Goal: Transaction & Acquisition: Subscribe to service/newsletter

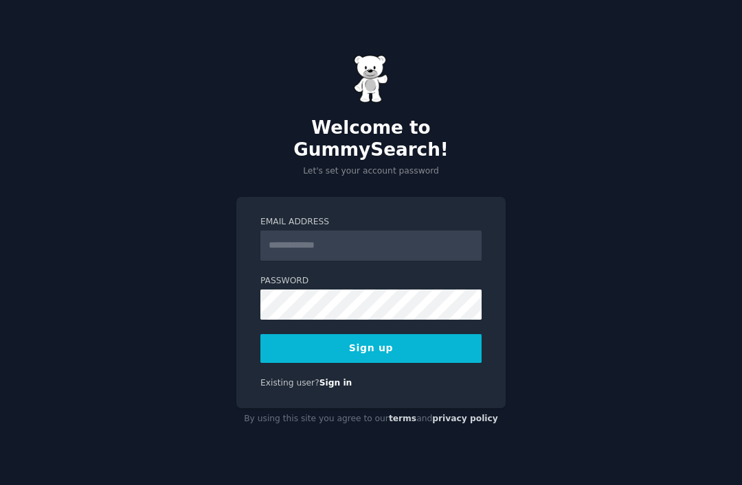
click at [269, 251] on input "Email Address" at bounding box center [370, 246] width 221 height 30
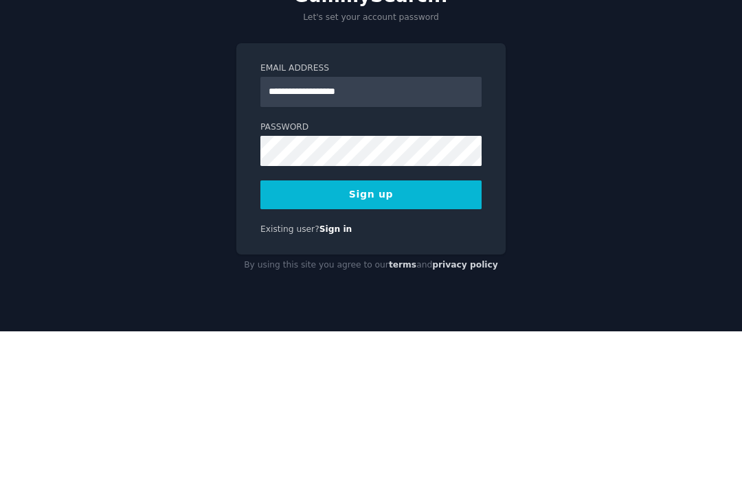
type input "**********"
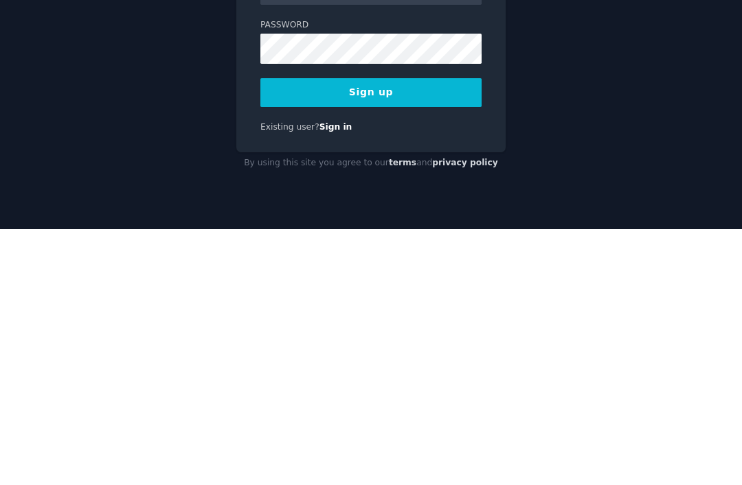
click at [463, 334] on button "Sign up" at bounding box center [370, 348] width 221 height 29
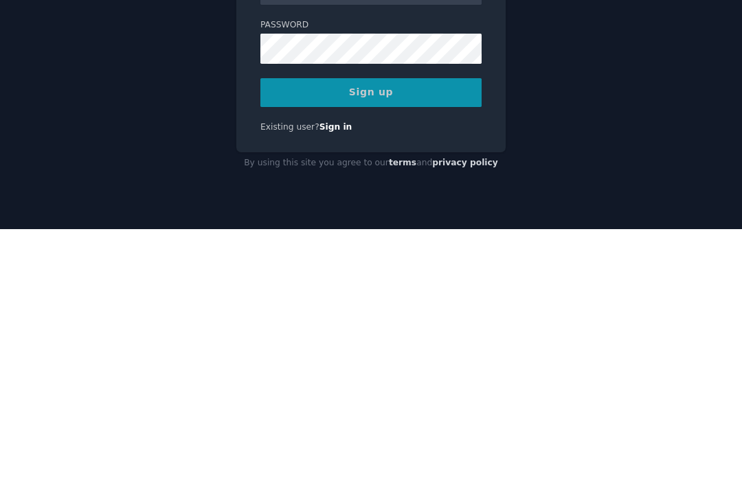
scroll to position [44, 0]
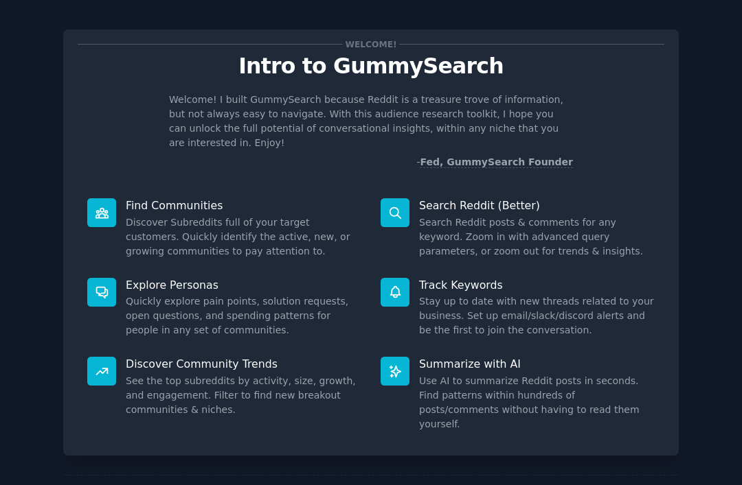
scroll to position [8, 0]
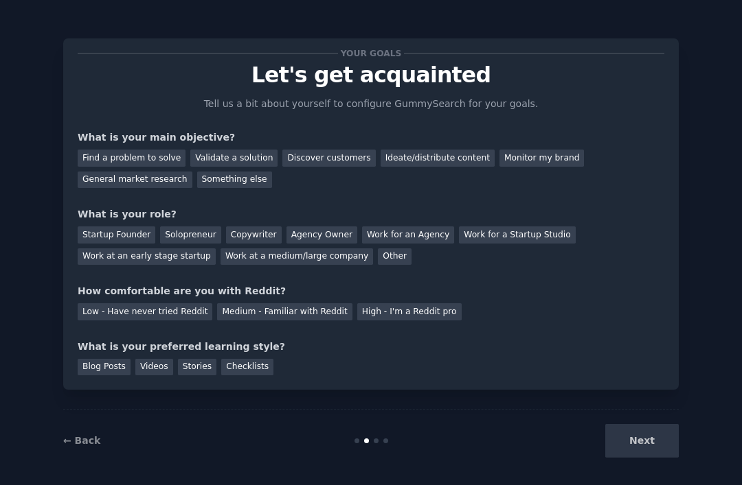
click at [104, 158] on div "Find a problem to solve" at bounding box center [132, 158] width 108 height 17
click at [210, 156] on div "Validate a solution" at bounding box center [233, 158] width 87 height 17
click at [104, 165] on div "Find a problem to solve" at bounding box center [132, 158] width 108 height 17
click at [113, 231] on div "Startup Founder" at bounding box center [117, 235] width 78 height 17
click at [240, 306] on div "Medium - Familiar with Reddit" at bounding box center [284, 312] width 135 height 17
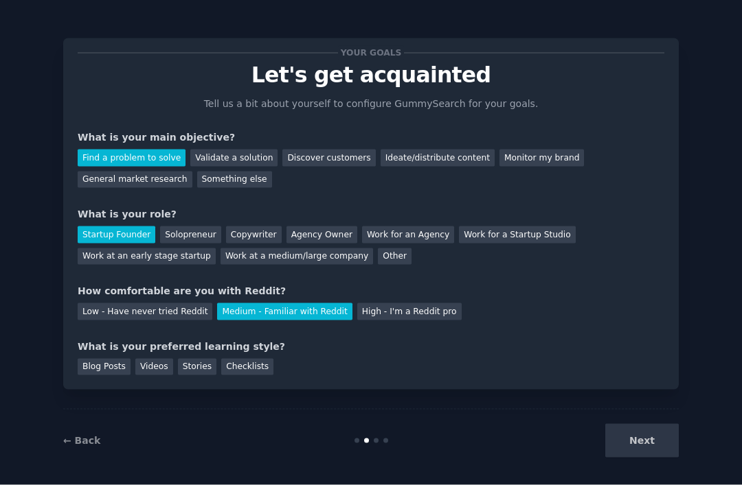
scroll to position [38, 0]
click at [198, 359] on div "Stories" at bounding box center [197, 367] width 38 height 17
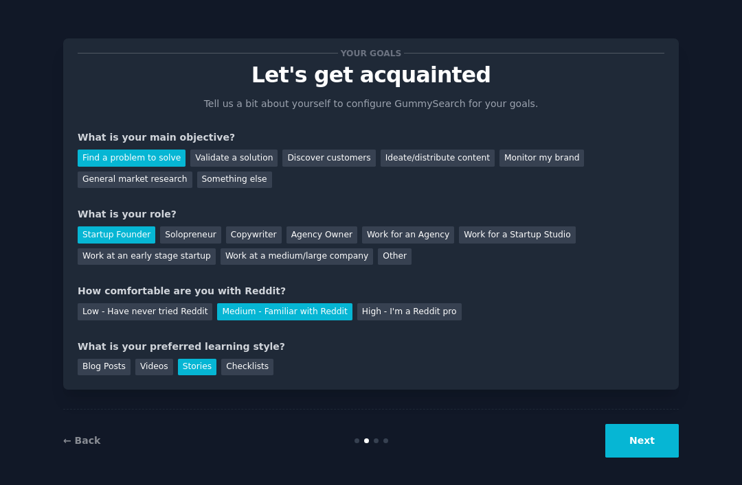
click at [240, 359] on div "Checklists" at bounding box center [247, 367] width 52 height 17
click at [197, 359] on div "Stories" at bounding box center [197, 367] width 38 height 17
click at [648, 444] on button "Next" at bounding box center [641, 441] width 73 height 34
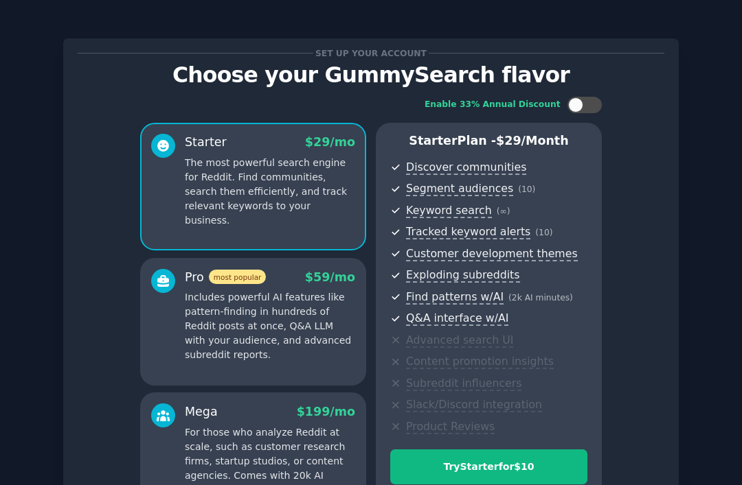
scroll to position [-17, 0]
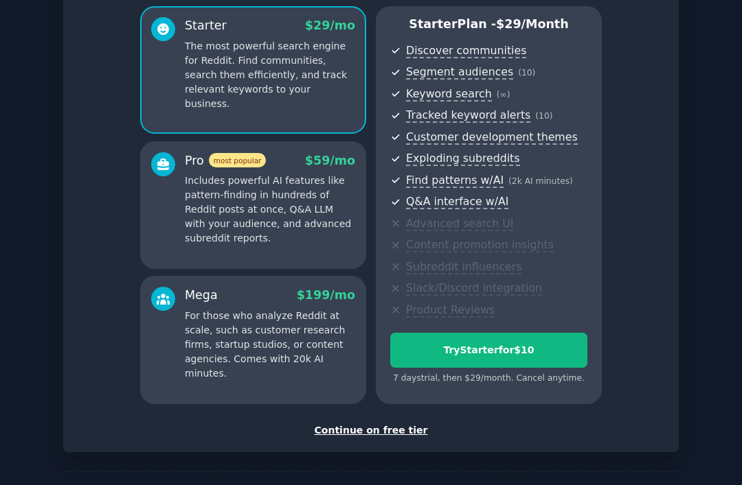
click at [344, 424] on div "Continue on free tier" at bounding box center [371, 431] width 586 height 14
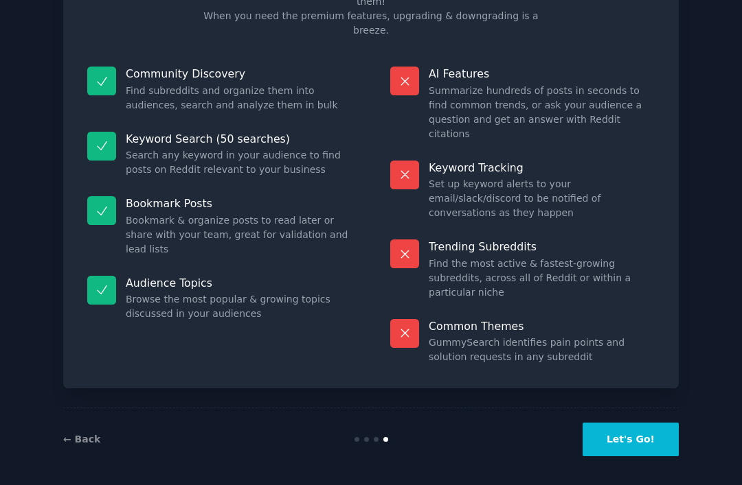
scroll to position [5, 0]
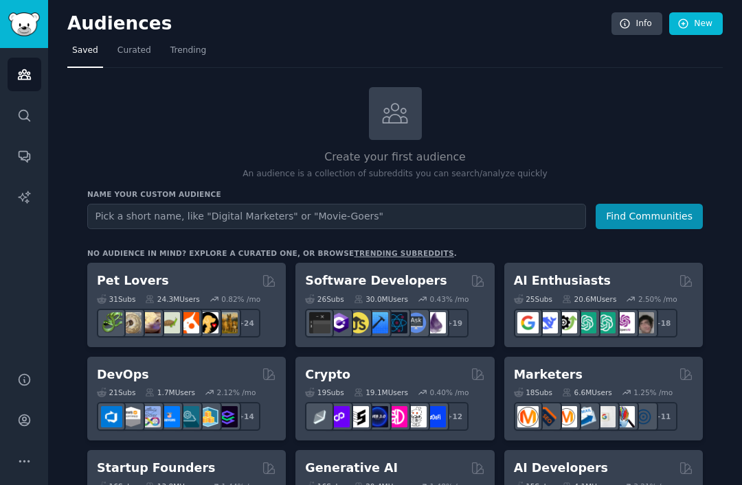
click at [189, 53] on span "Trending" at bounding box center [188, 51] width 36 height 12
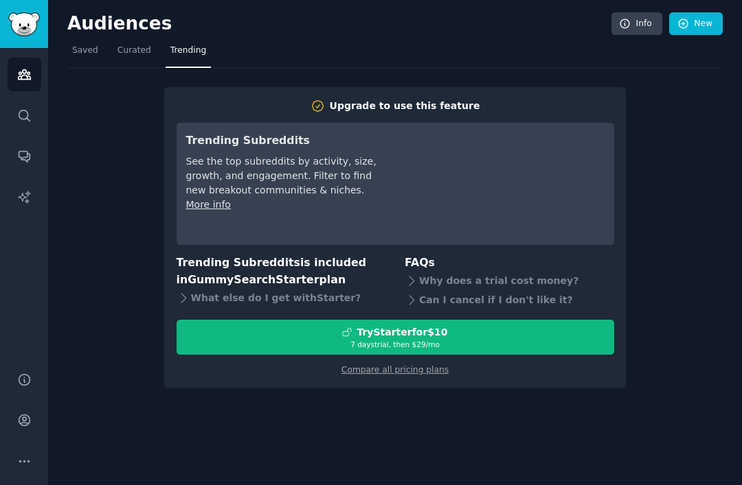
click at [82, 49] on span "Saved" at bounding box center [85, 51] width 26 height 12
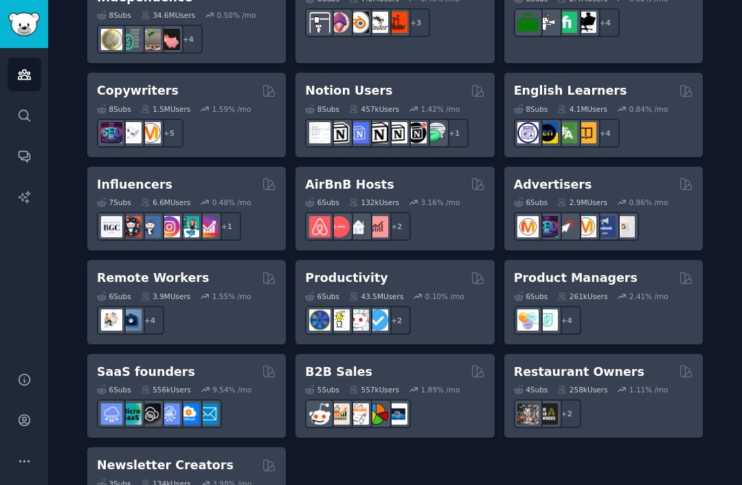
scroll to position [1050, 0]
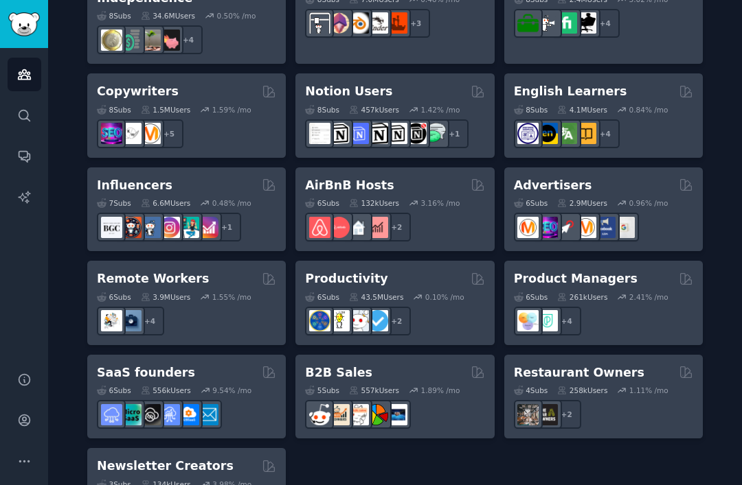
click at [330, 365] on h2 "B2B Sales" at bounding box center [338, 373] width 67 height 17
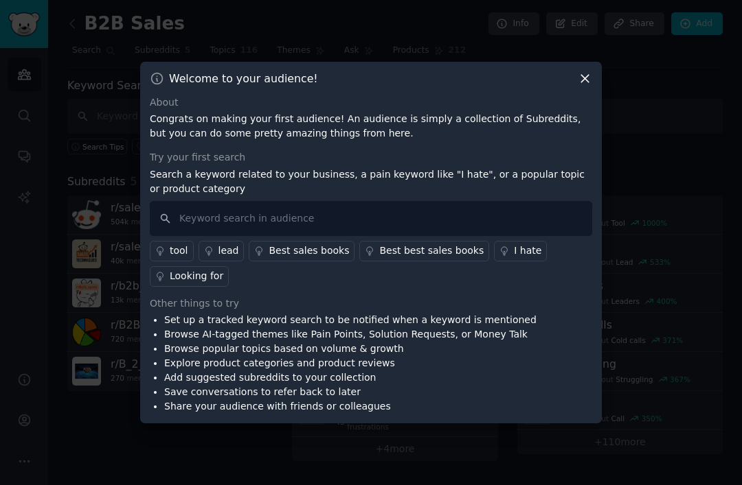
click at [514, 258] on div "I hate" at bounding box center [527, 251] width 27 height 14
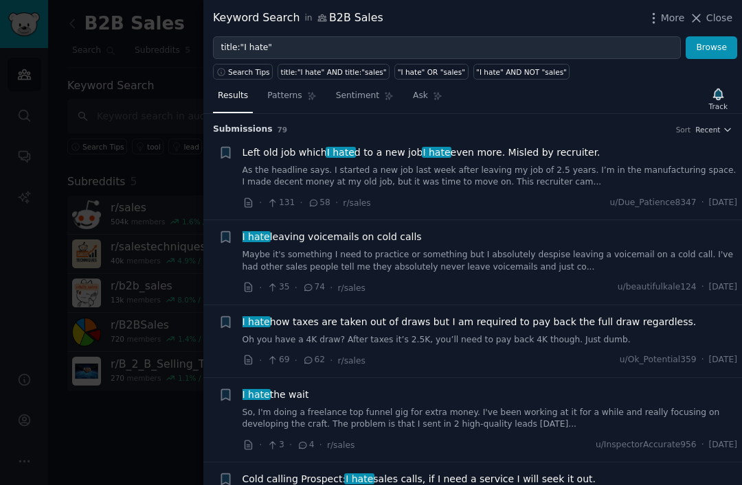
click at [474, 270] on link "Maybe it's something I need to practice or something but I absolutely despise l…" at bounding box center [489, 261] width 495 height 24
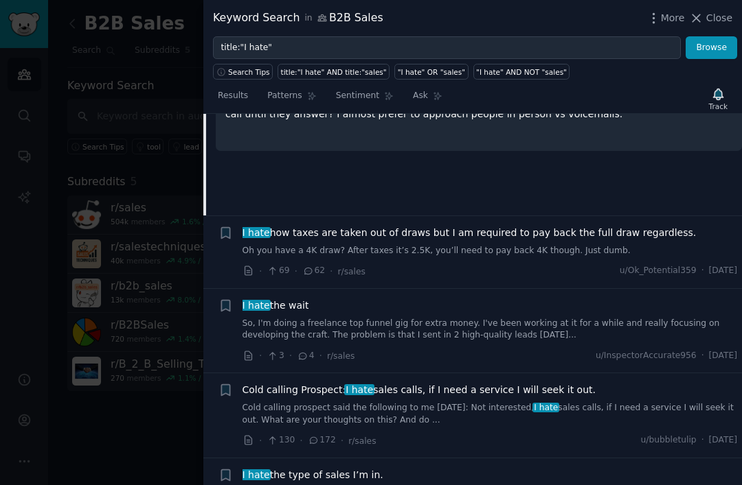
scroll to position [296, 0]
click at [321, 321] on link "So, I'm doing a freelance top funnel gig for extra money. I've been working at …" at bounding box center [489, 329] width 495 height 24
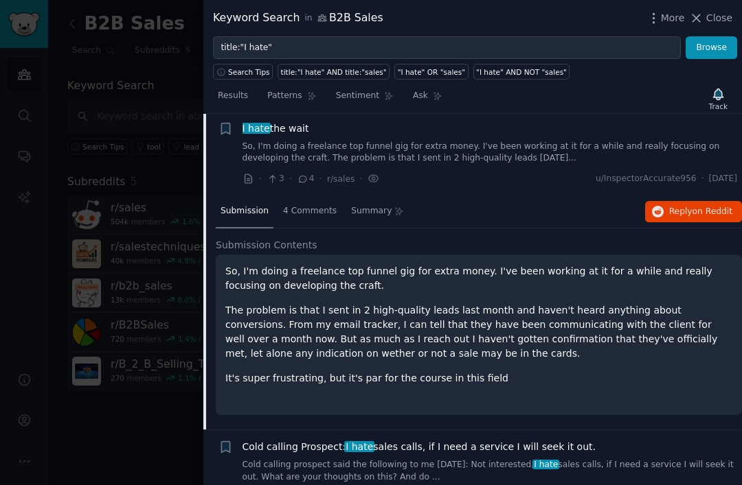
scroll to position [262, 0]
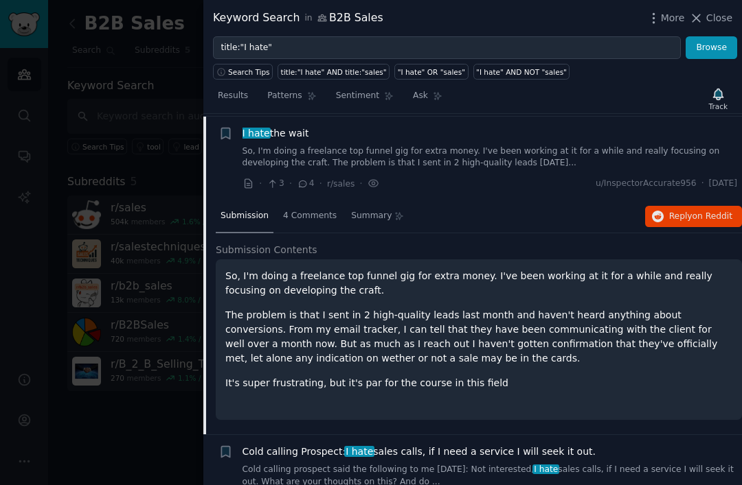
click at [486, 150] on link "So, I'm doing a freelance top funnel gig for extra money. I've been working at …" at bounding box center [489, 158] width 495 height 24
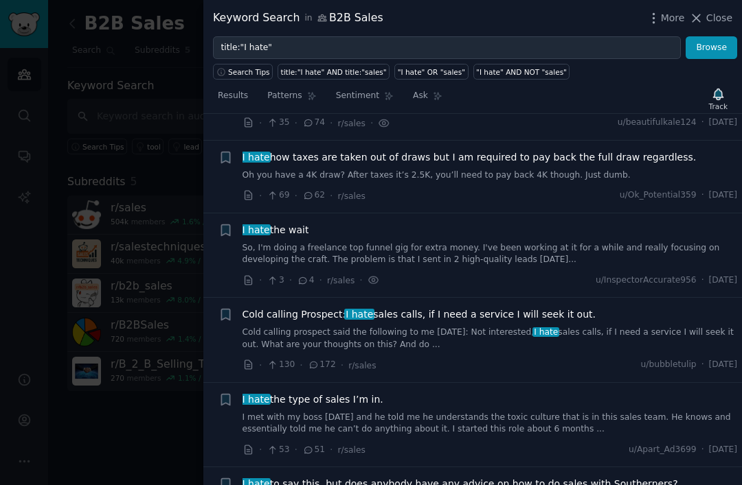
click at [574, 176] on link "Oh you have a 4K draw? After taxes it’s 2.5K, you’ll need to pay back 4K though…" at bounding box center [489, 176] width 495 height 12
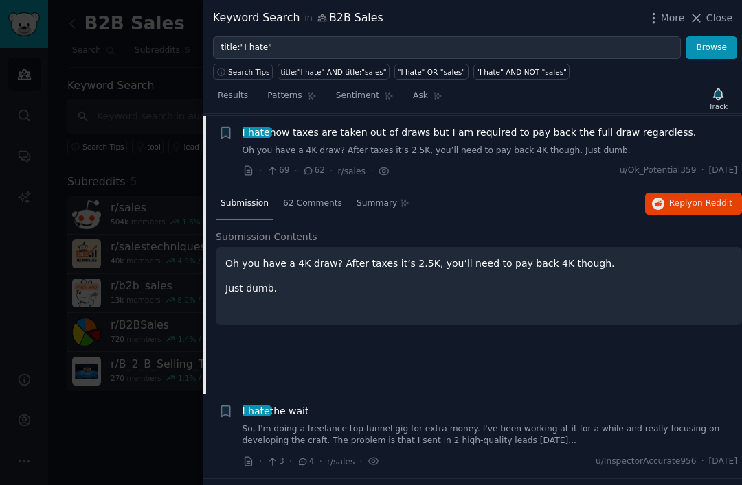
scroll to position [190, 0]
click at [677, 137] on div "I hate how taxes are taken out of draws but I am required to pay back the full …" at bounding box center [489, 133] width 495 height 14
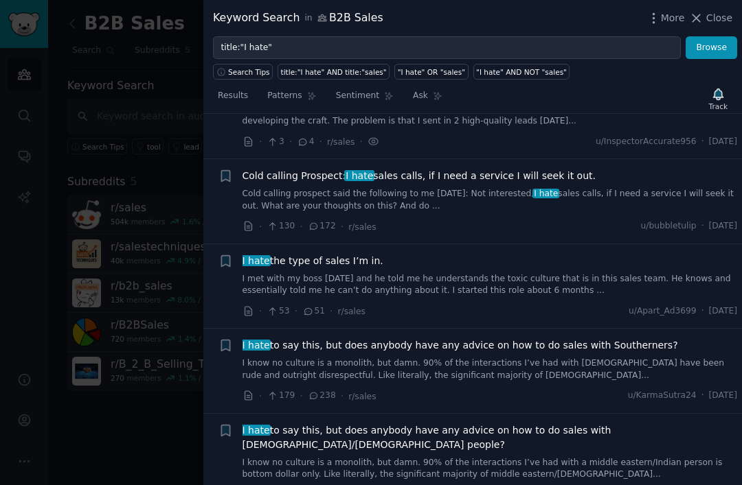
scroll to position [509, 0]
click at [632, 180] on div "Cold calling Prospect: I hate sales calls, if I need a service I will seek it o…" at bounding box center [489, 176] width 495 height 14
click at [549, 188] on link "Cold calling prospect said the following to me [DATE]: Not interested, I hate s…" at bounding box center [489, 200] width 495 height 24
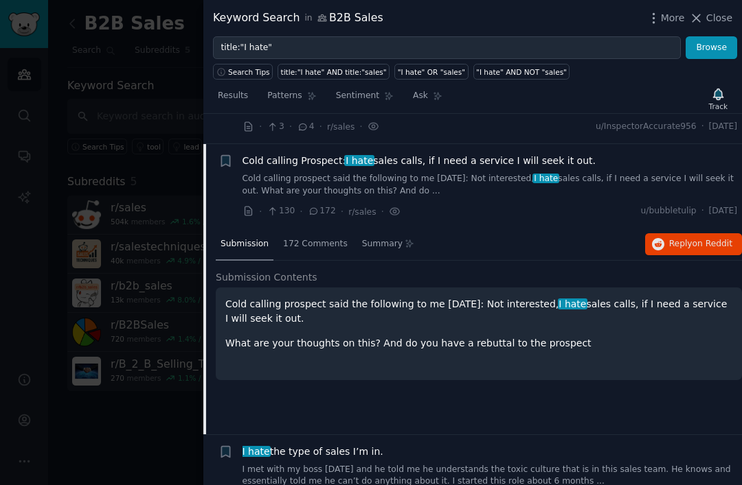
scroll to position [319, 0]
click at [567, 155] on span "Cold calling Prospect: I hate sales calls, if I need a service I will seek it o…" at bounding box center [419, 161] width 354 height 14
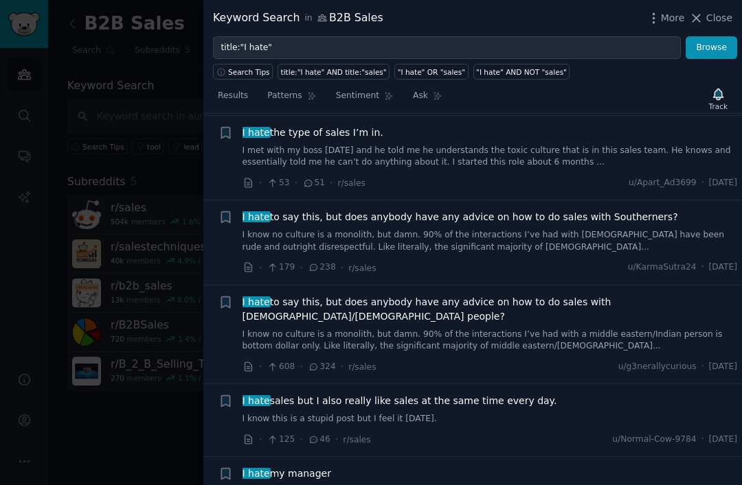
scroll to position [431, 0]
click at [602, 131] on div "I hate the type of sales I’m in." at bounding box center [489, 133] width 495 height 14
click at [608, 146] on link "I met with my boss [DATE] and he told me he understands the toxic culture that …" at bounding box center [489, 158] width 495 height 24
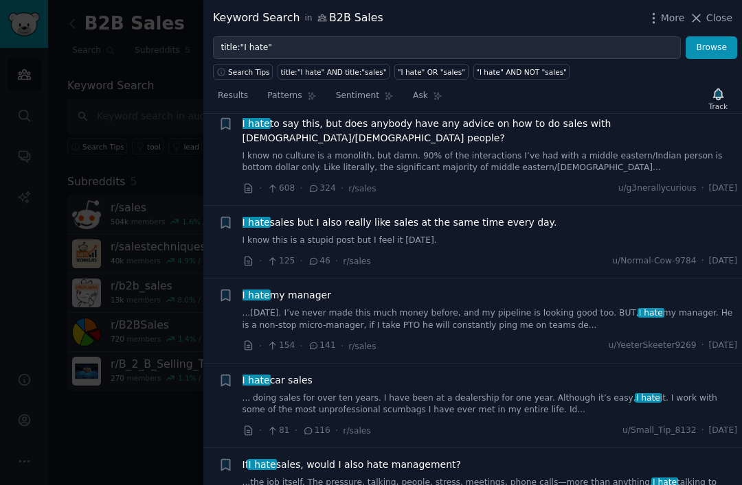
scroll to position [870, 0]
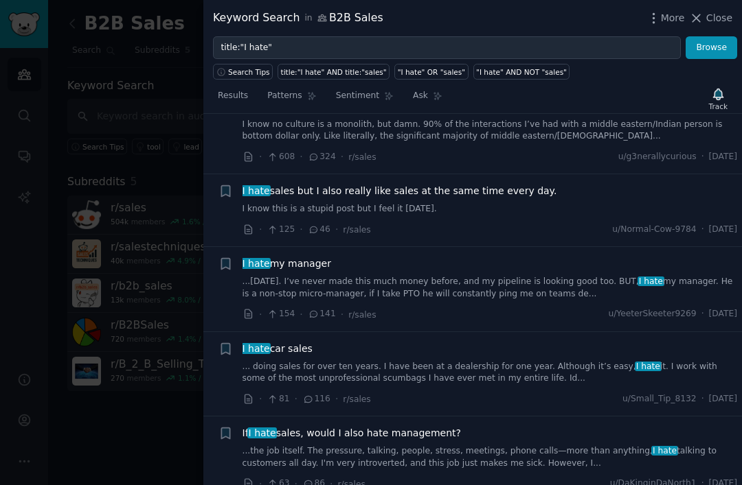
click at [280, 276] on link "...[DATE]. I’ve never made this much money before, and my pipeline is looking g…" at bounding box center [489, 288] width 495 height 24
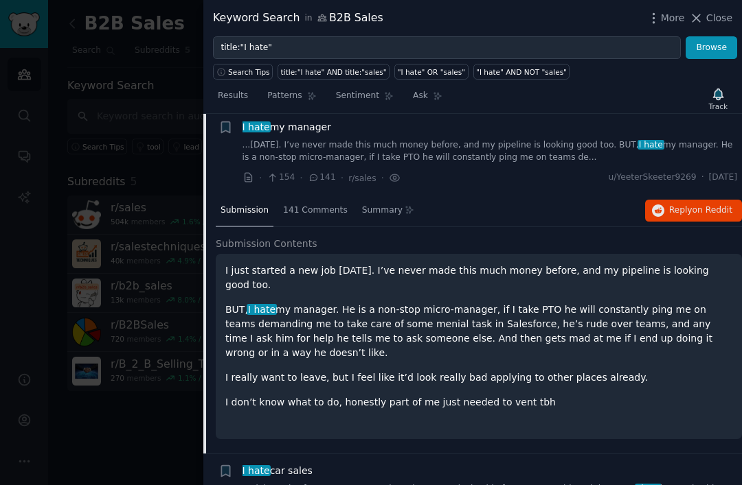
scroll to position [755, 0]
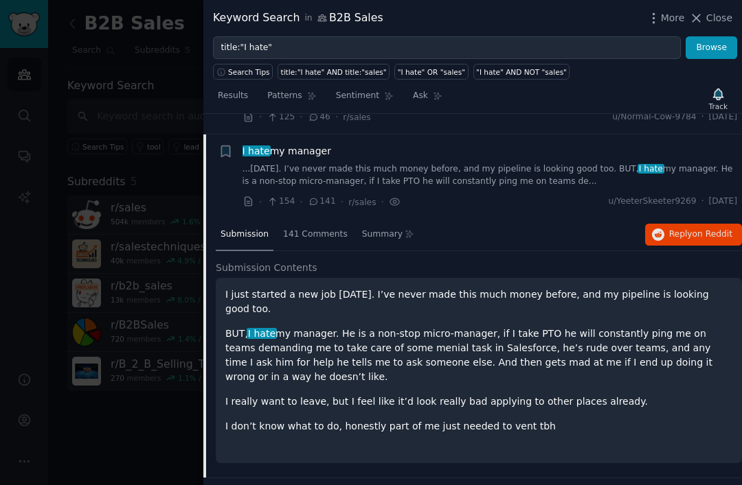
click at [302, 163] on link "...[DATE]. I’ve never made this much money before, and my pipeline is looking g…" at bounding box center [489, 175] width 495 height 24
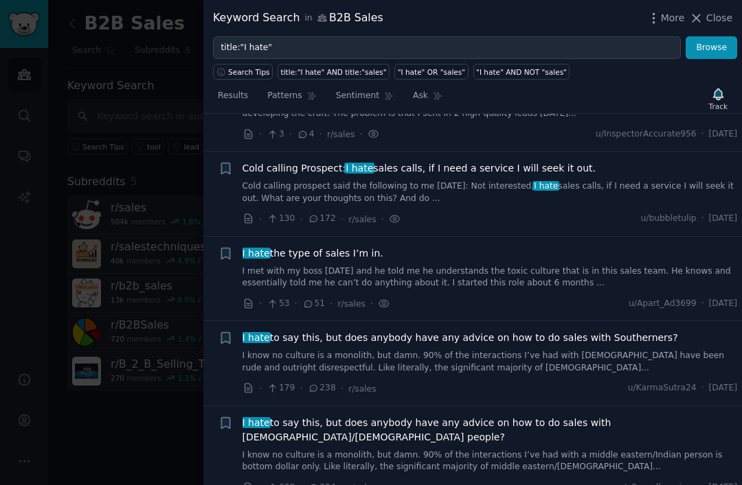
scroll to position [313, 0]
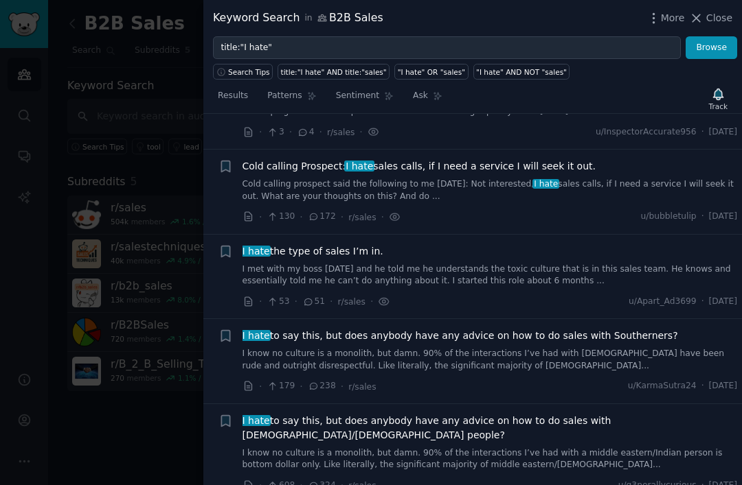
click at [312, 266] on link "I met with my boss [DATE] and he told me he understands the toxic culture that …" at bounding box center [489, 276] width 495 height 24
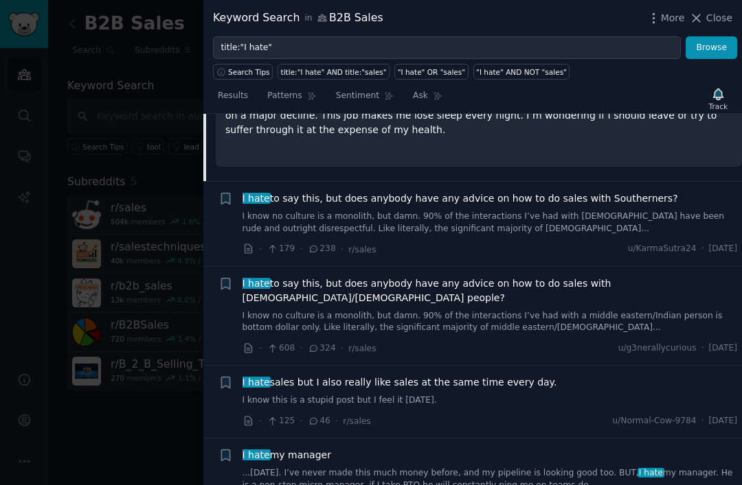
scroll to position [678, 0]
click at [674, 211] on link "I know no culture is a monolith, but damn. 90% of the interactions I’ve had wit…" at bounding box center [489, 223] width 495 height 24
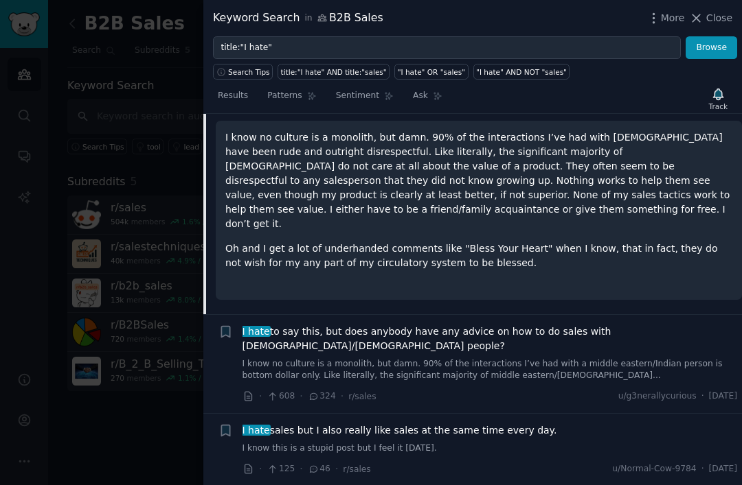
scroll to position [655, 0]
click at [435, 325] on span "I hate to say this, but does anybody have any advice on how to do sales with [D…" at bounding box center [489, 339] width 495 height 29
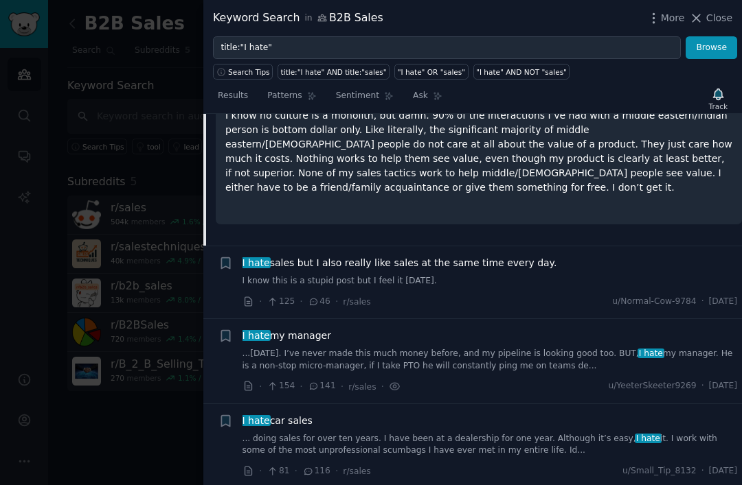
scroll to position [776, 0]
click at [459, 295] on div "· 125 · 46 · r/sales u/Normal-Cow-9784 · [DATE]" at bounding box center [489, 302] width 495 height 14
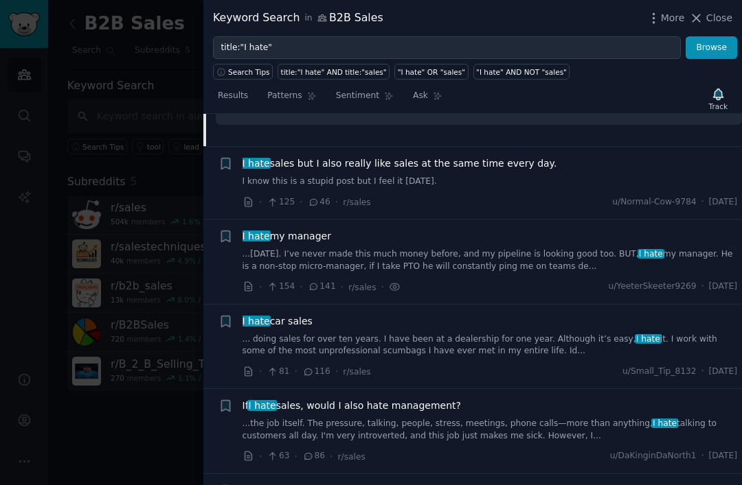
scroll to position [875, 0]
click at [482, 334] on link "... doing sales for over ten years. I have been at a dealership for one year. A…" at bounding box center [489, 346] width 495 height 24
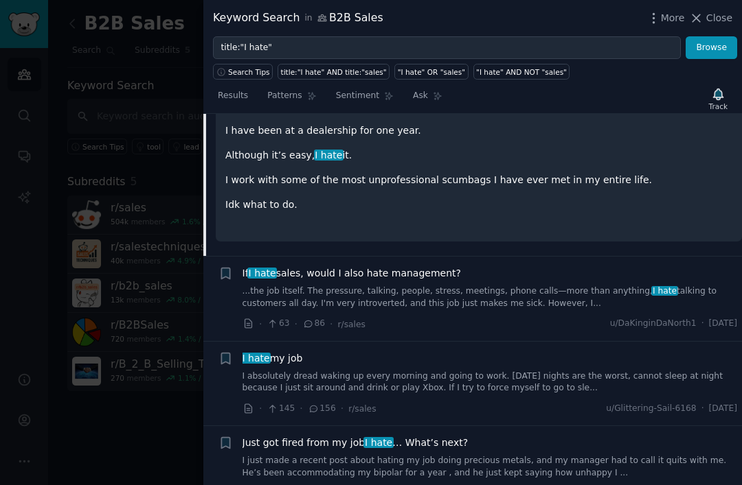
scroll to position [1028, 0]
click at [442, 266] on span "If I hate sales, would I also hate management?" at bounding box center [351, 273] width 218 height 14
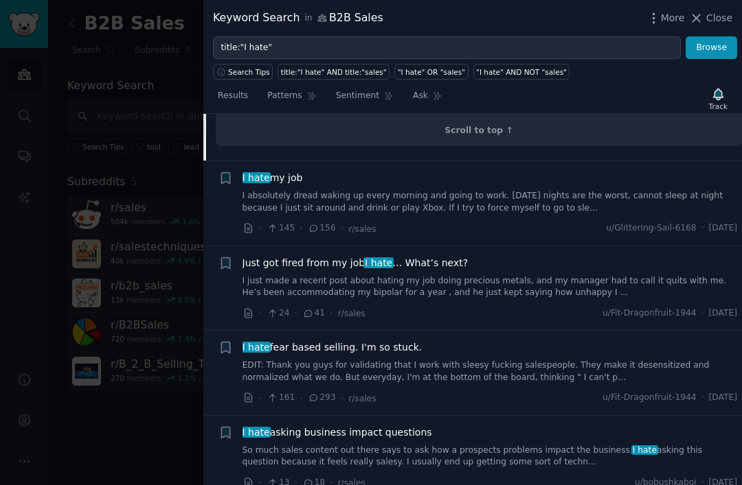
scroll to position [1325, 0]
click at [84, 209] on div at bounding box center [371, 242] width 742 height 485
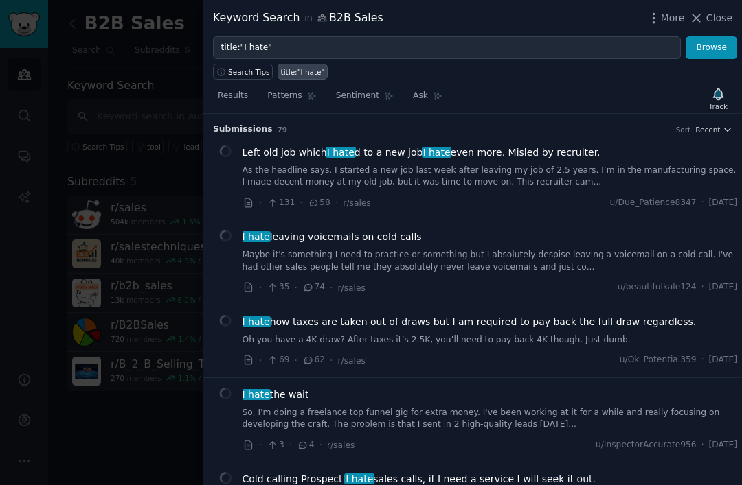
click at [124, 394] on div at bounding box center [371, 242] width 742 height 485
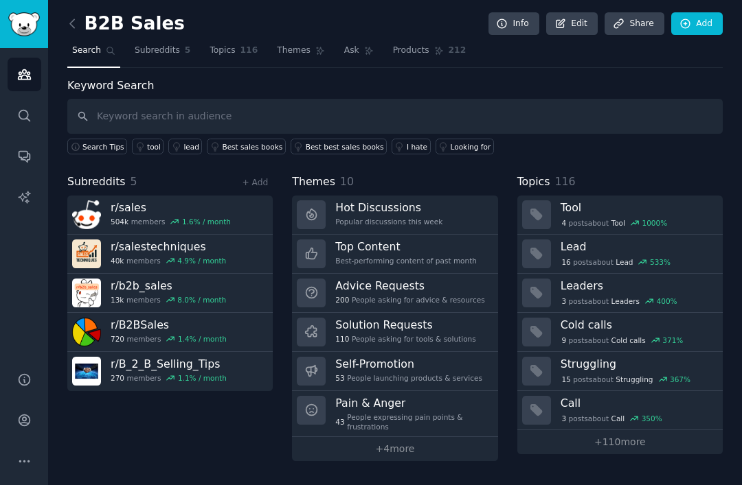
click at [67, 18] on icon at bounding box center [72, 23] width 14 height 14
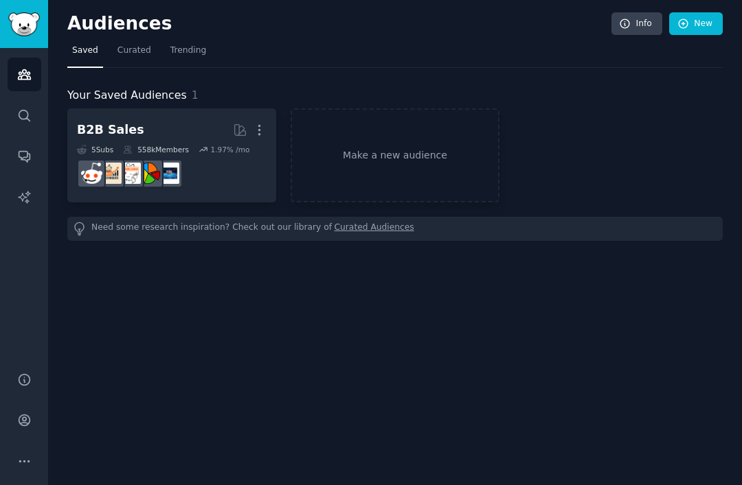
click at [115, 58] on link "Curated" at bounding box center [134, 54] width 43 height 28
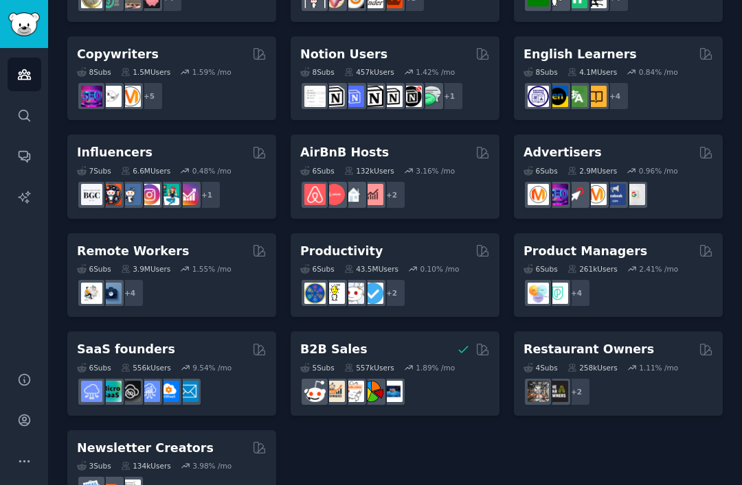
scroll to position [958, 0]
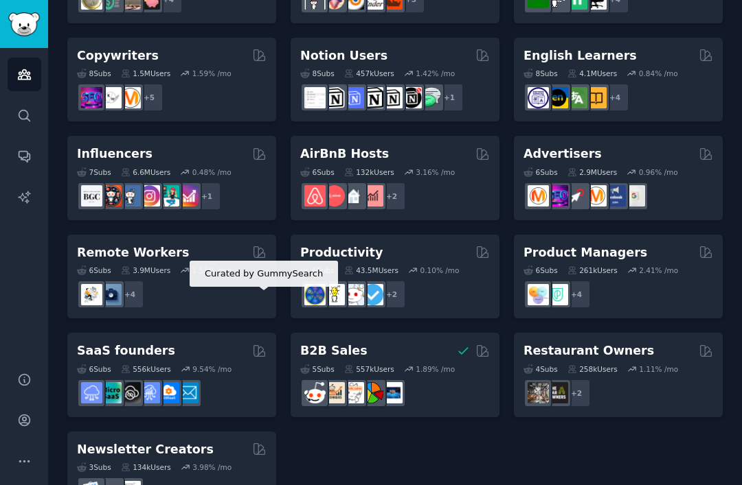
click at [256, 344] on icon at bounding box center [259, 351] width 14 height 14
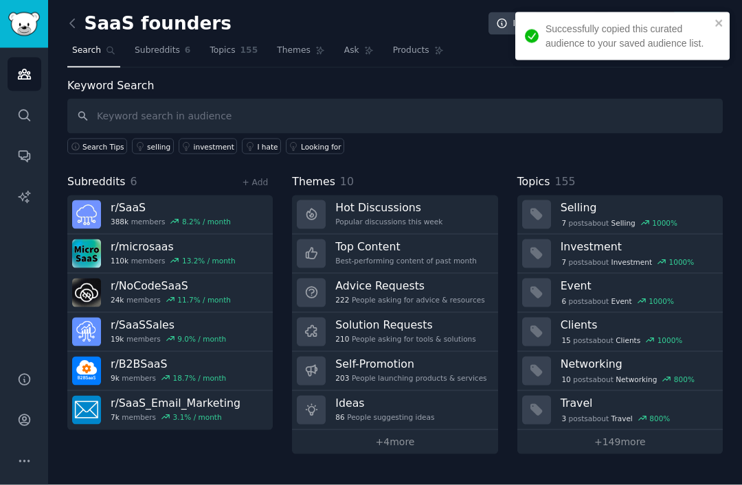
scroll to position [38, 0]
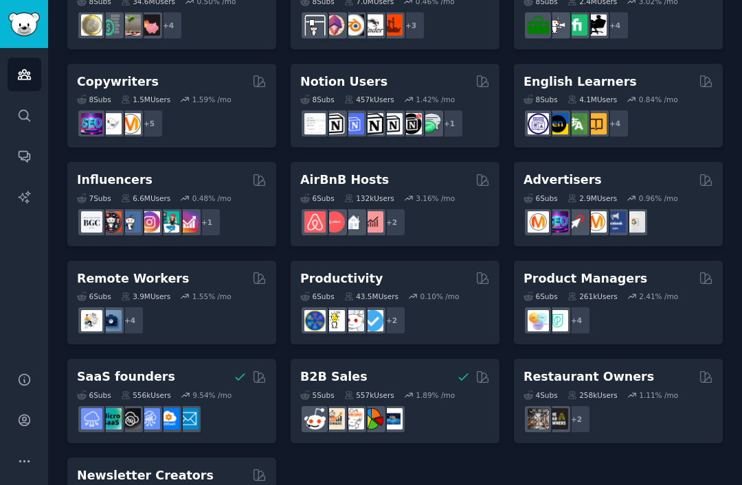
scroll to position [931, 0]
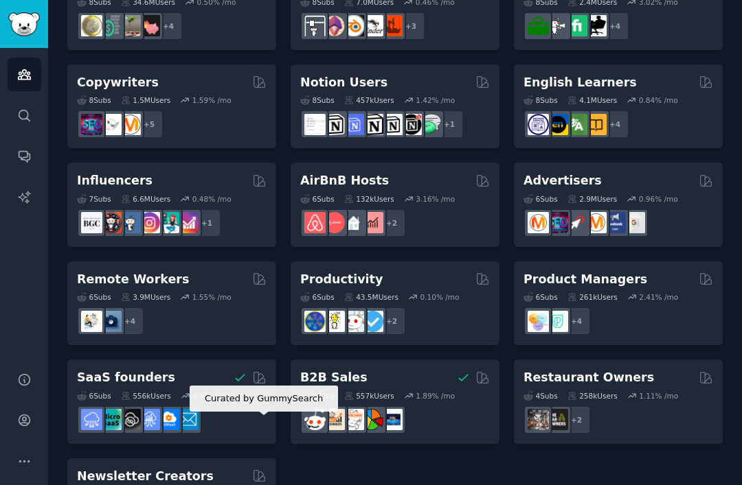
click at [260, 469] on icon at bounding box center [259, 476] width 14 height 14
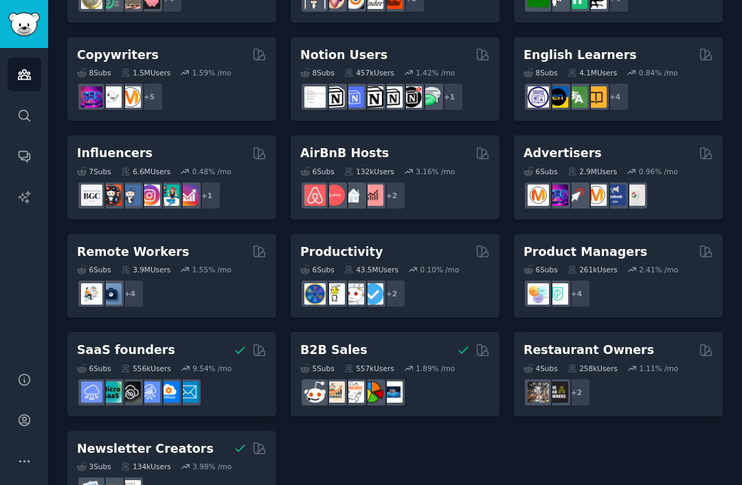
scroll to position [958, 0]
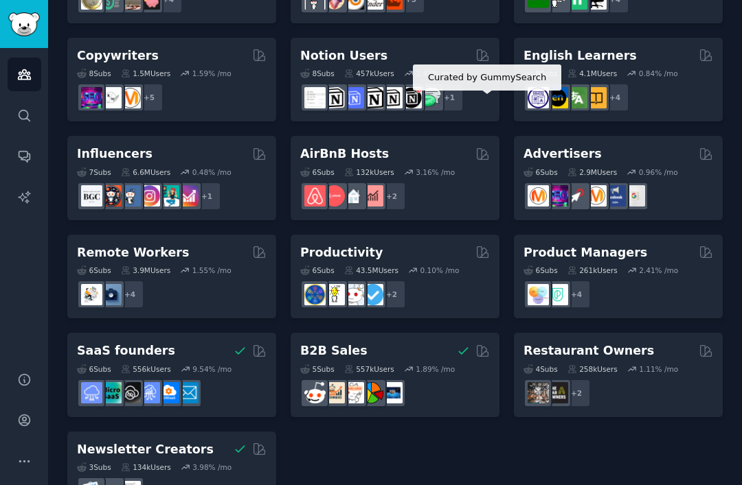
click at [483, 147] on icon at bounding box center [482, 154] width 14 height 14
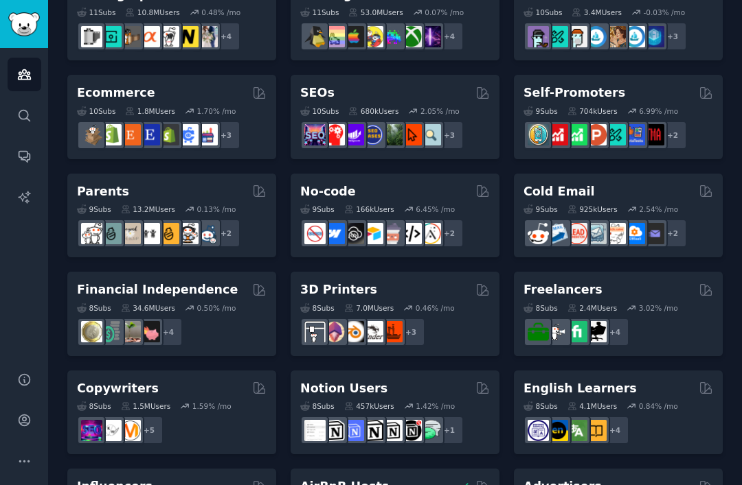
scroll to position [623, 0]
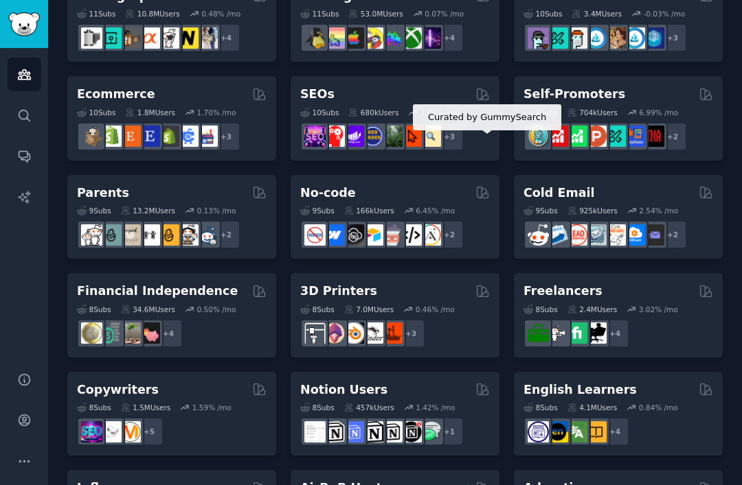
click at [484, 187] on icon at bounding box center [482, 192] width 11 height 11
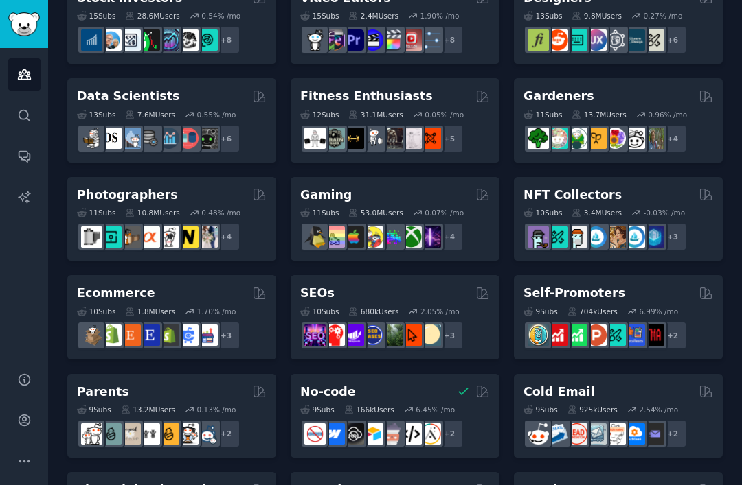
scroll to position [422, 0]
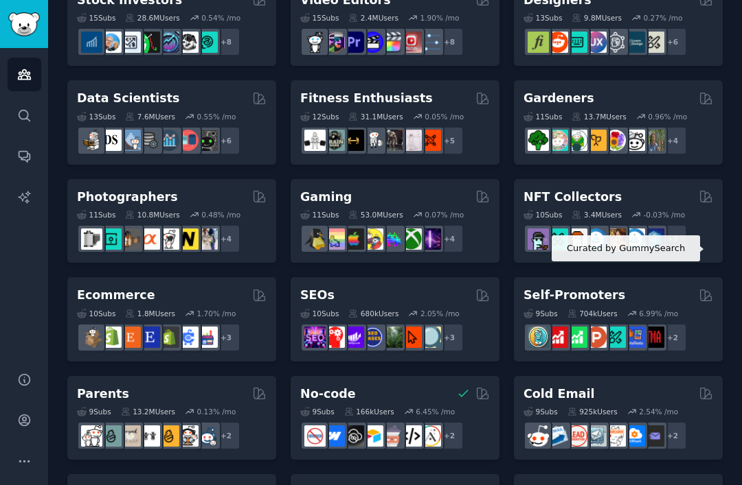
click at [705, 288] on icon at bounding box center [705, 295] width 14 height 14
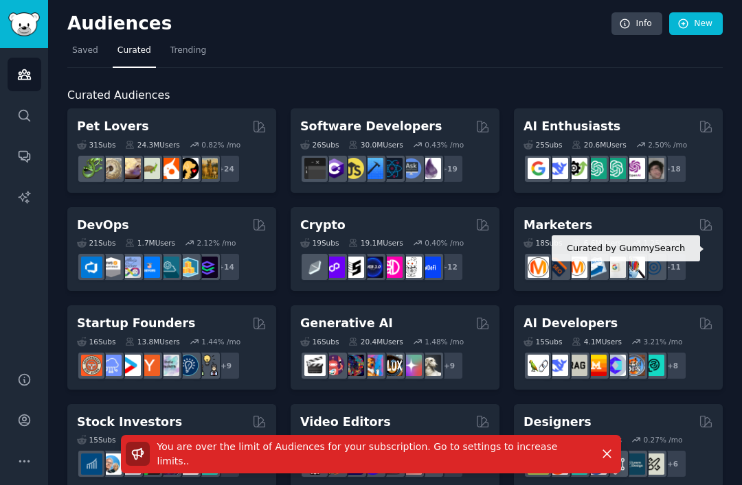
scroll to position [0, 0]
click at [81, 40] on link "Saved" at bounding box center [85, 54] width 36 height 28
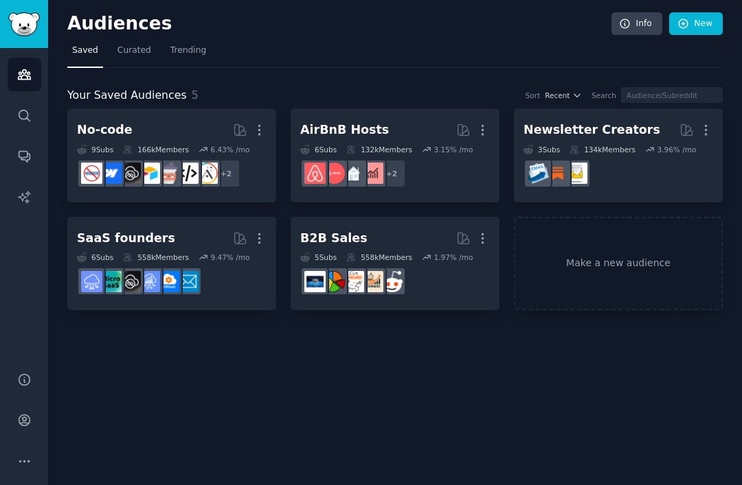
click at [477, 227] on button "More" at bounding box center [482, 239] width 14 height 24
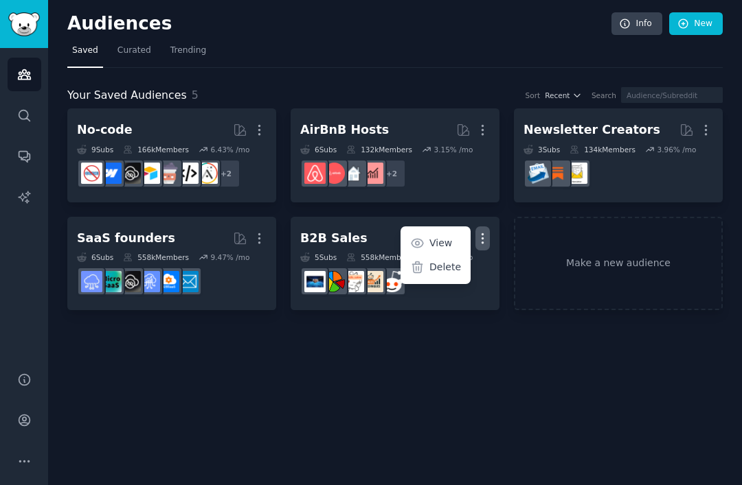
click at [423, 260] on icon at bounding box center [417, 267] width 14 height 14
click at [431, 253] on div "Delete" at bounding box center [435, 267] width 65 height 29
click at [445, 268] on p "Delete" at bounding box center [445, 267] width 32 height 14
click at [430, 264] on div "Delete" at bounding box center [435, 267] width 65 height 29
click at [431, 372] on div "Audiences Info New Saved Curated Trending Your Saved Audiences 5 Sort Recent Se…" at bounding box center [395, 242] width 694 height 485
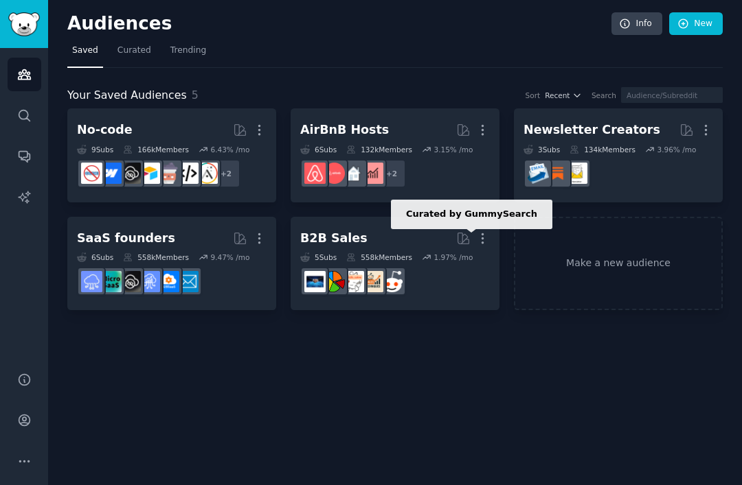
click at [460, 238] on icon at bounding box center [463, 238] width 14 height 14
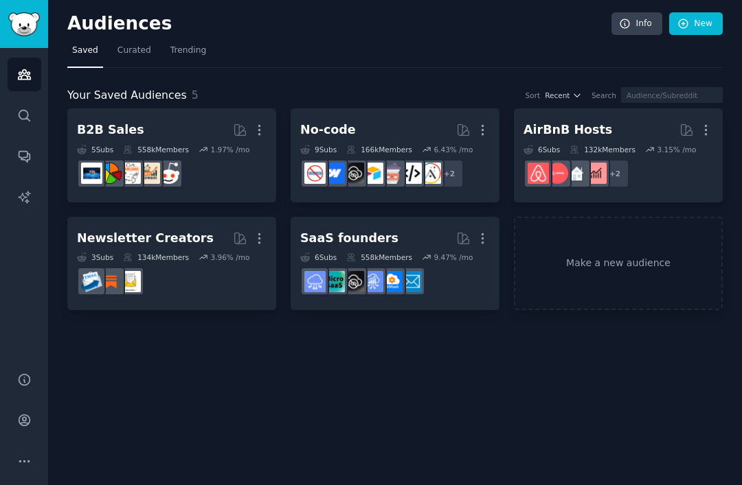
click at [481, 236] on icon "button" at bounding box center [482, 238] width 14 height 14
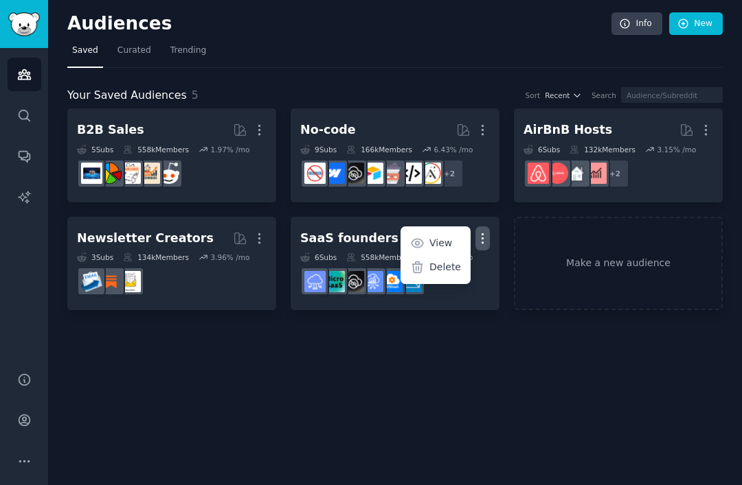
click at [166, 391] on div "Audiences Info New Saved Curated Trending Your Saved Audiences 5 Sort Recent Se…" at bounding box center [395, 242] width 694 height 485
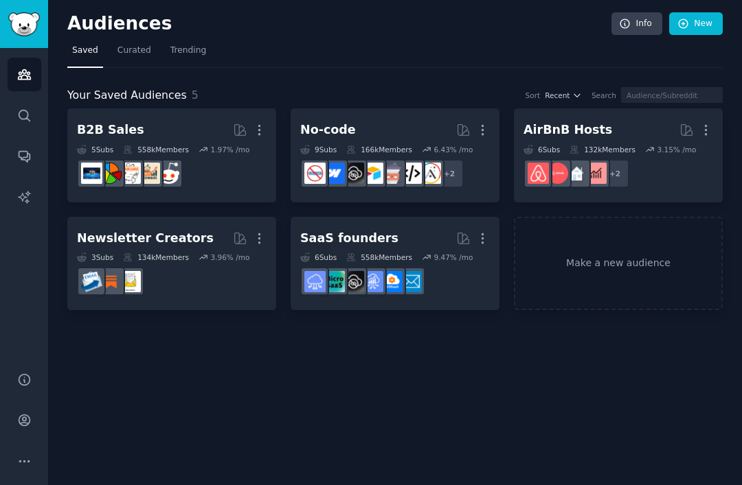
click at [262, 130] on icon "button" at bounding box center [259, 130] width 14 height 14
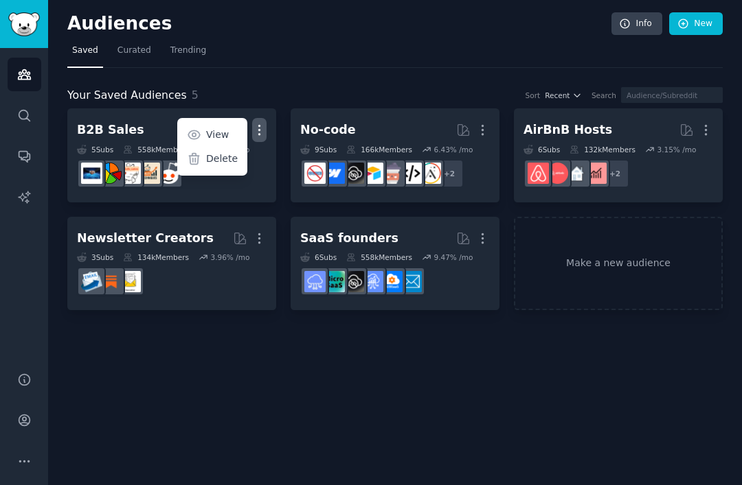
click at [200, 152] on icon at bounding box center [194, 159] width 14 height 14
click at [194, 152] on icon at bounding box center [194, 159] width 14 height 14
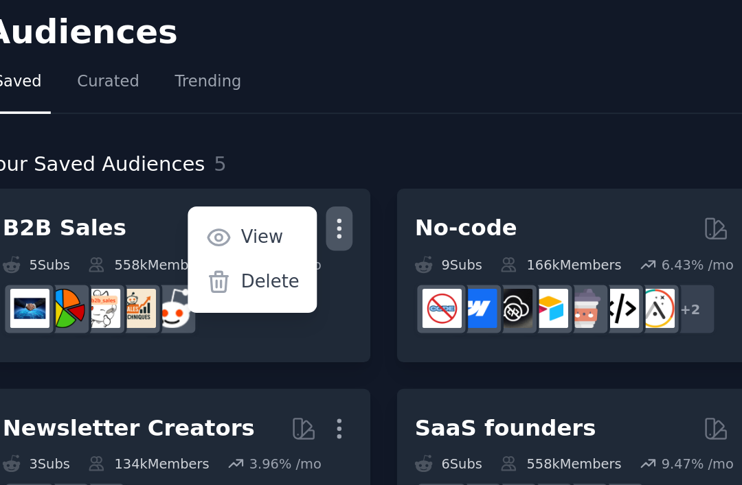
click at [180, 155] on div "Delete" at bounding box center [212, 159] width 65 height 29
click at [187, 152] on icon at bounding box center [194, 159] width 14 height 14
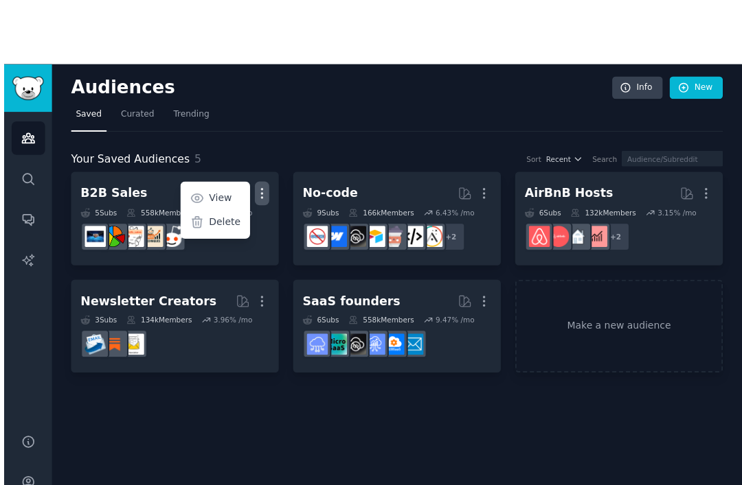
scroll to position [4, 0]
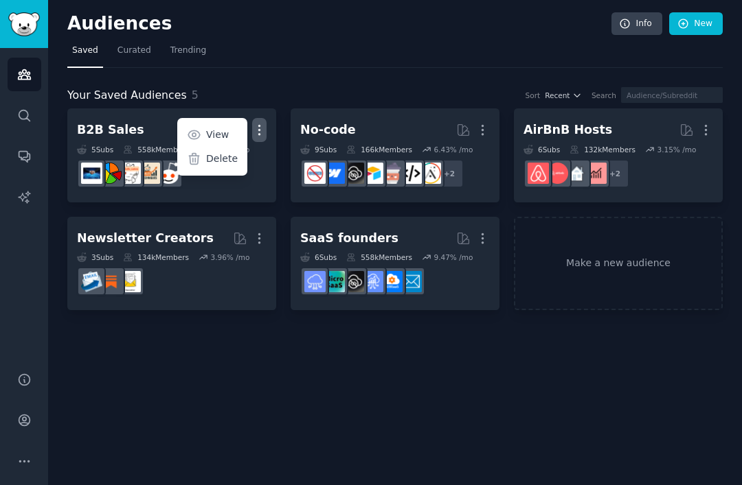
click at [167, 393] on div "Audiences Info New Saved Curated Trending Your Saved Audiences 5 Sort Recent Se…" at bounding box center [395, 242] width 694 height 485
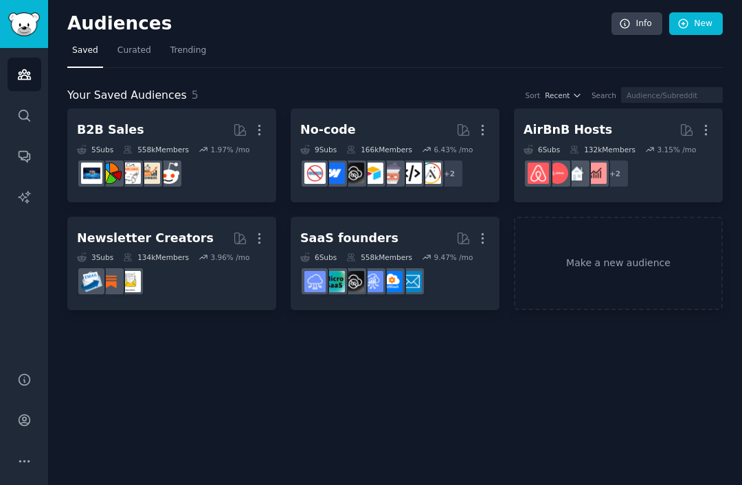
click at [190, 240] on div "Newsletter Creators" at bounding box center [145, 238] width 137 height 17
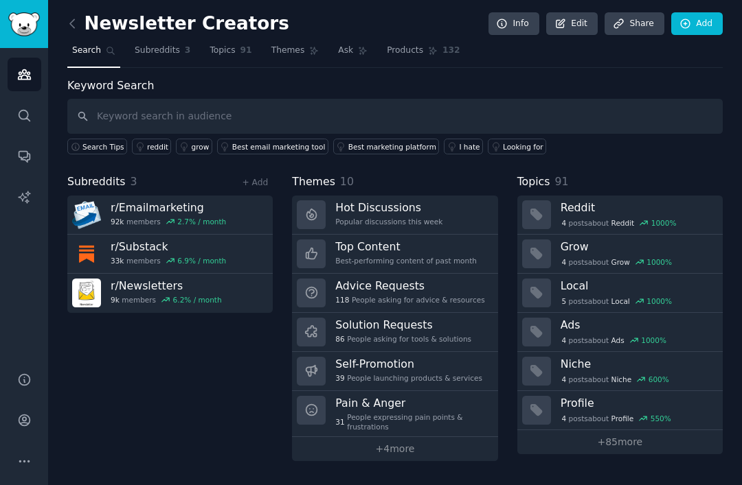
click at [296, 118] on input "text" at bounding box center [394, 116] width 655 height 35
click at [448, 148] on link "I hate" at bounding box center [463, 147] width 39 height 16
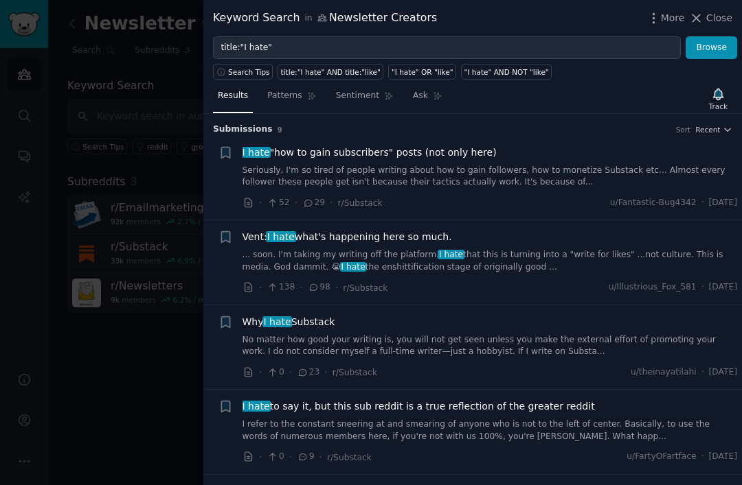
click at [314, 173] on link "Seriously, I'm so tired of people writing about how to gain followers, how to m…" at bounding box center [489, 177] width 495 height 24
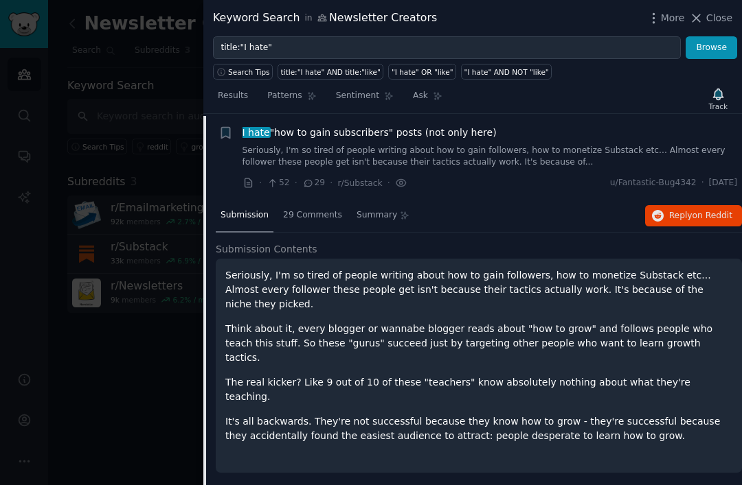
scroll to position [21, 0]
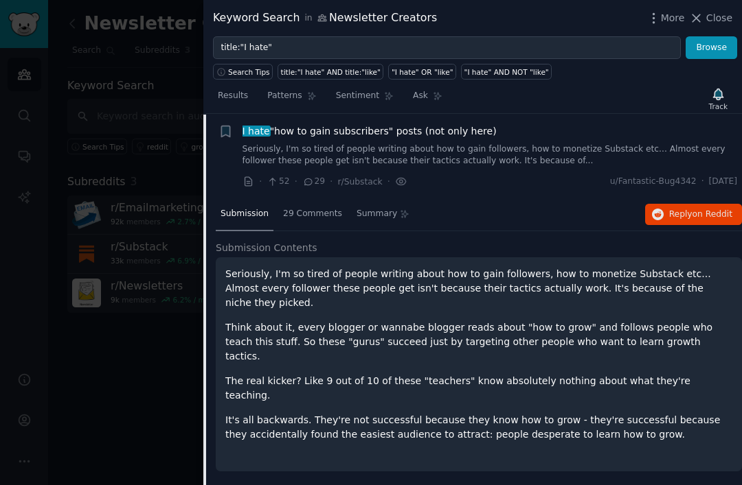
click at [97, 163] on div at bounding box center [371, 242] width 742 height 485
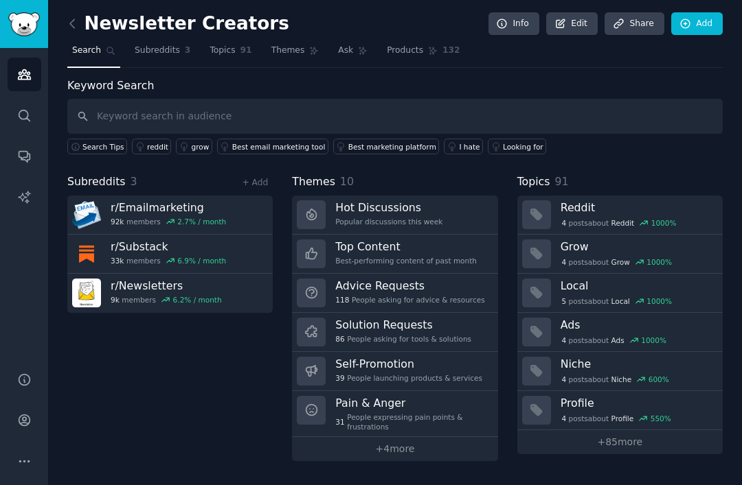
click at [79, 20] on icon at bounding box center [72, 23] width 14 height 14
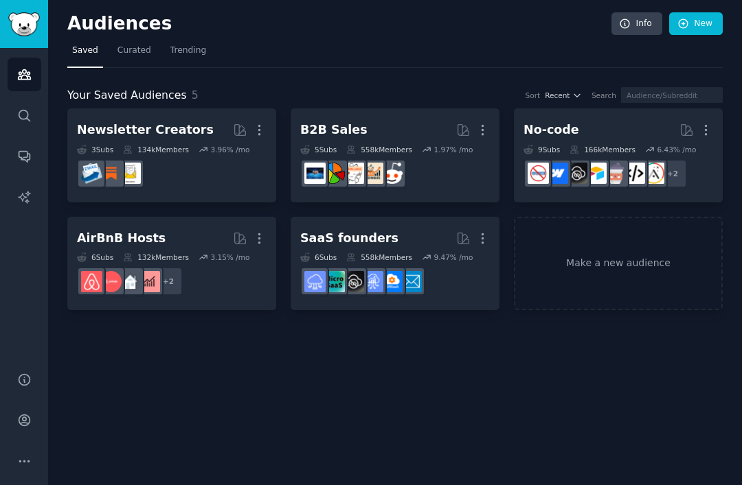
click at [132, 47] on span "Curated" at bounding box center [134, 51] width 34 height 12
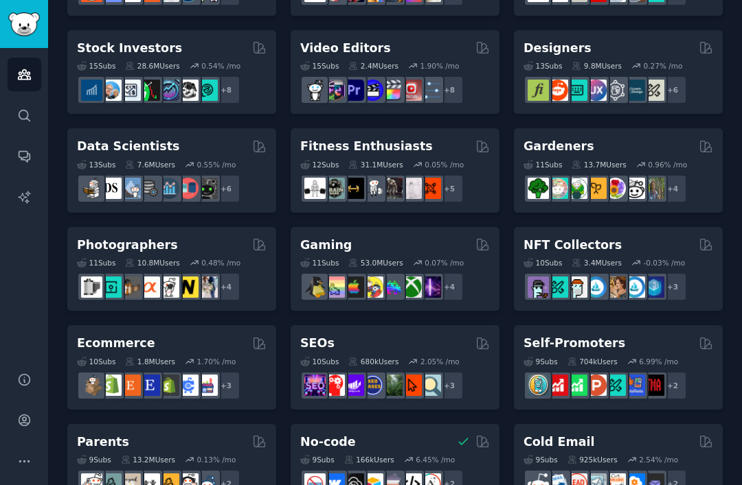
scroll to position [387, 0]
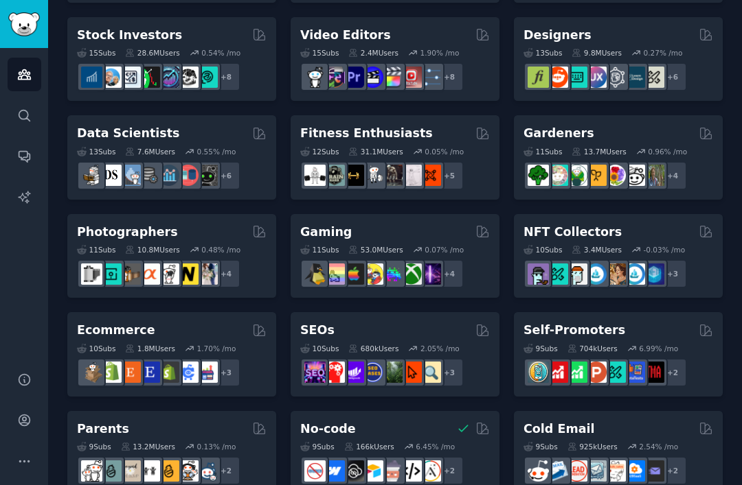
click at [547, 344] on div "9 Sub s" at bounding box center [540, 349] width 34 height 10
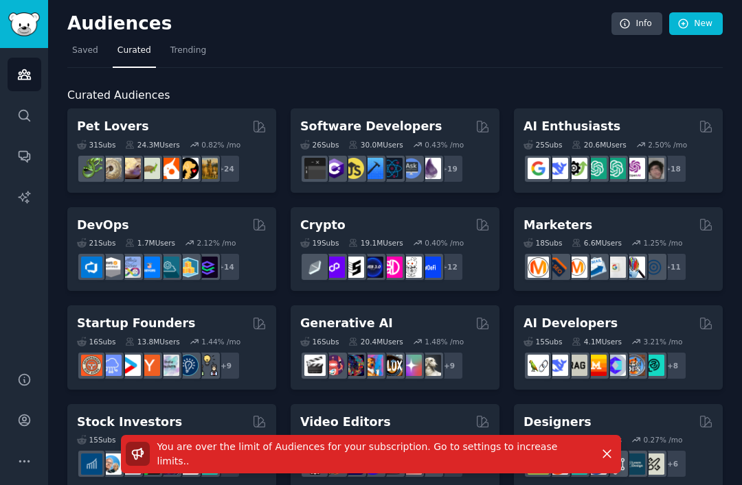
scroll to position [0, 0]
click at [98, 51] on link "Saved" at bounding box center [85, 54] width 36 height 28
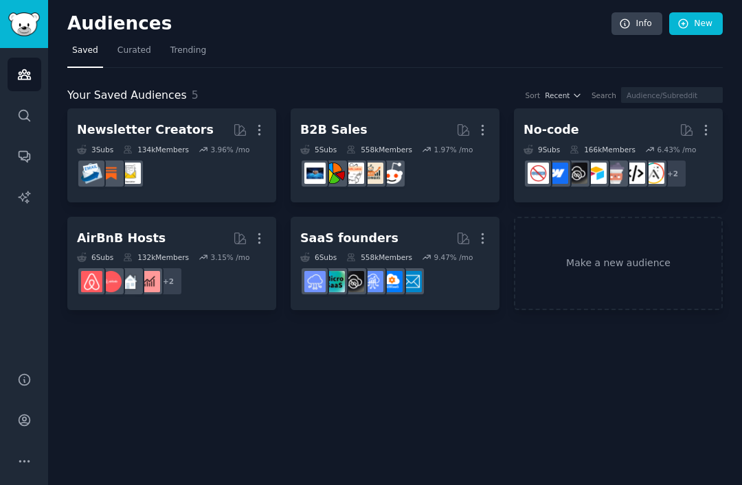
click at [171, 45] on span "Trending" at bounding box center [188, 51] width 36 height 12
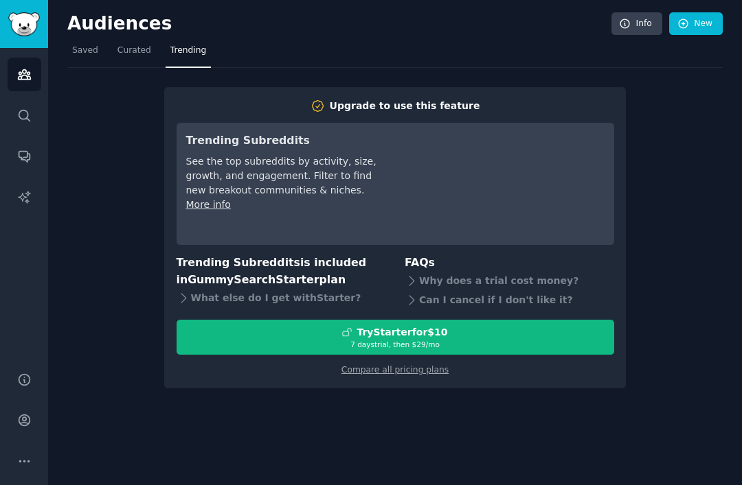
click at [91, 49] on span "Saved" at bounding box center [85, 51] width 26 height 12
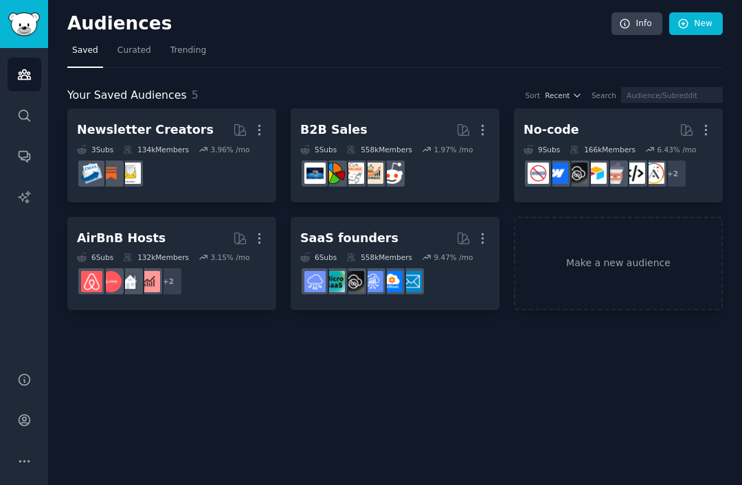
click at [488, 238] on icon "button" at bounding box center [482, 238] width 14 height 14
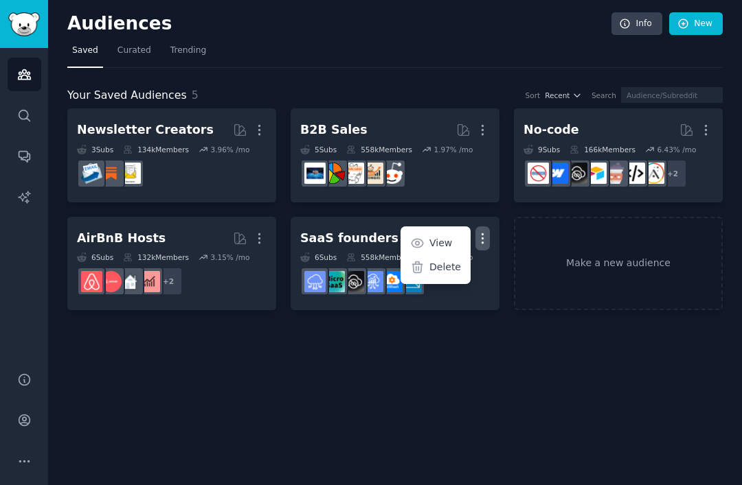
click at [591, 266] on link "Make a new audience" at bounding box center [618, 264] width 209 height 94
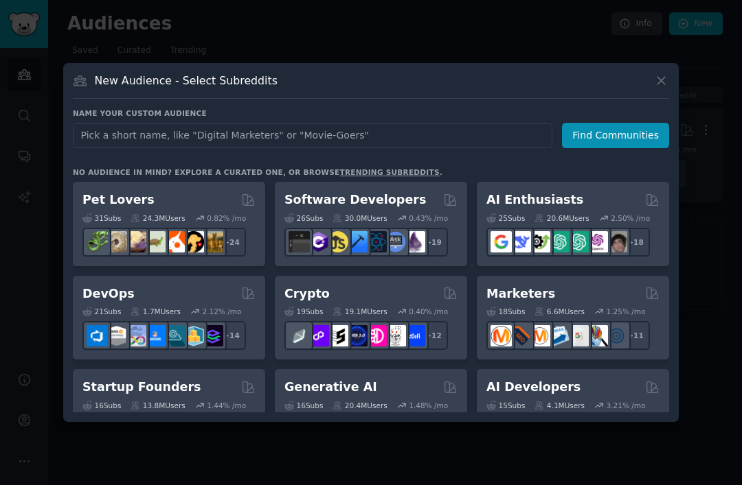
click at [659, 84] on icon at bounding box center [661, 81] width 8 height 8
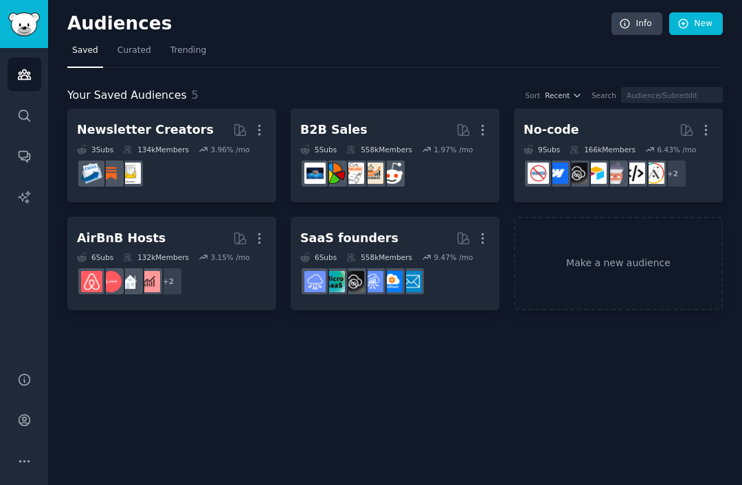
click at [488, 232] on icon "button" at bounding box center [482, 238] width 14 height 14
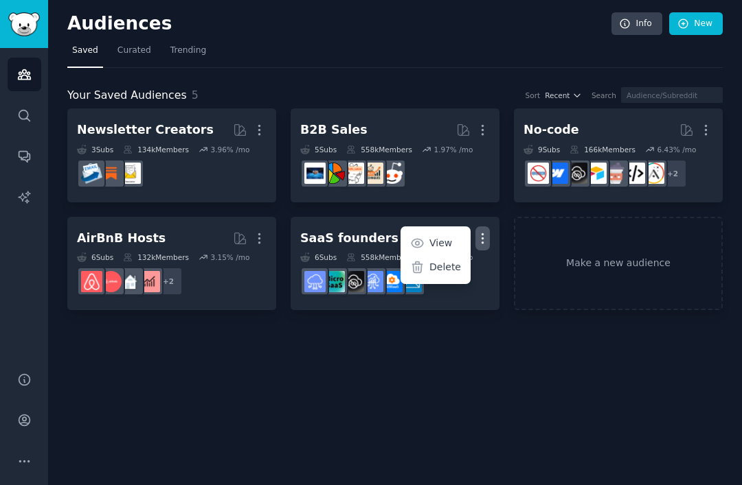
click at [481, 128] on icon "button" at bounding box center [482, 130] width 14 height 14
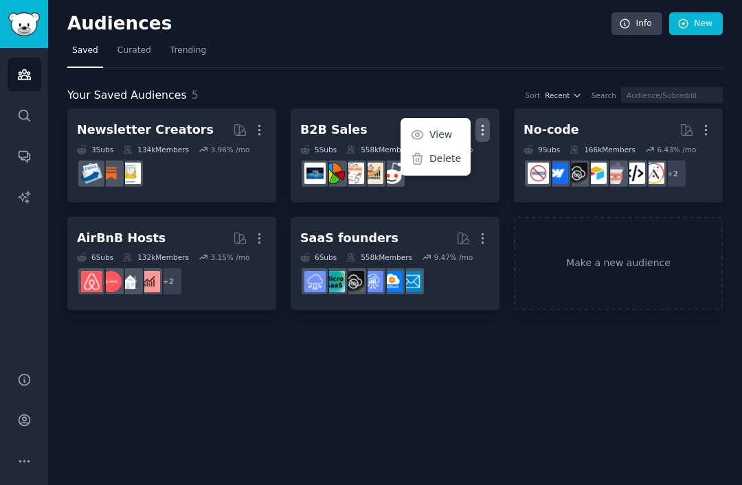
click at [422, 157] on icon at bounding box center [417, 159] width 14 height 14
click at [422, 154] on icon at bounding box center [418, 159] width 10 height 11
click at [420, 153] on icon at bounding box center [417, 159] width 14 height 14
click at [417, 154] on icon at bounding box center [418, 159] width 10 height 11
click at [407, 159] on div "Delete" at bounding box center [435, 159] width 65 height 29
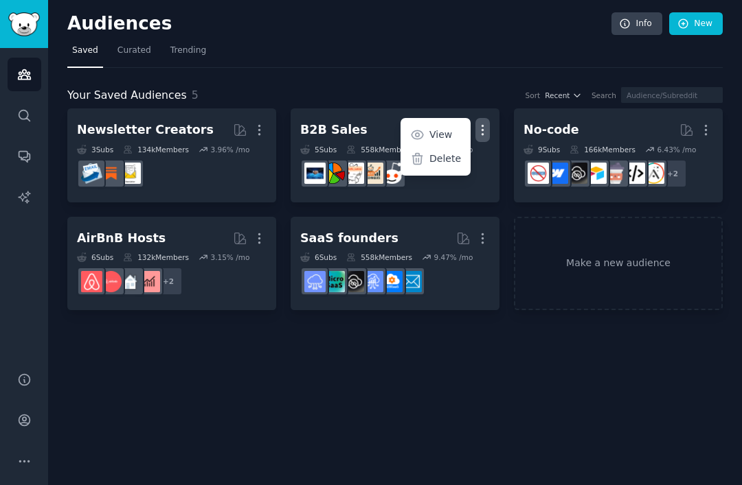
click at [413, 153] on icon at bounding box center [417, 159] width 14 height 14
click at [327, 135] on h2 "B2B Sales More View Delete" at bounding box center [395, 130] width 190 height 24
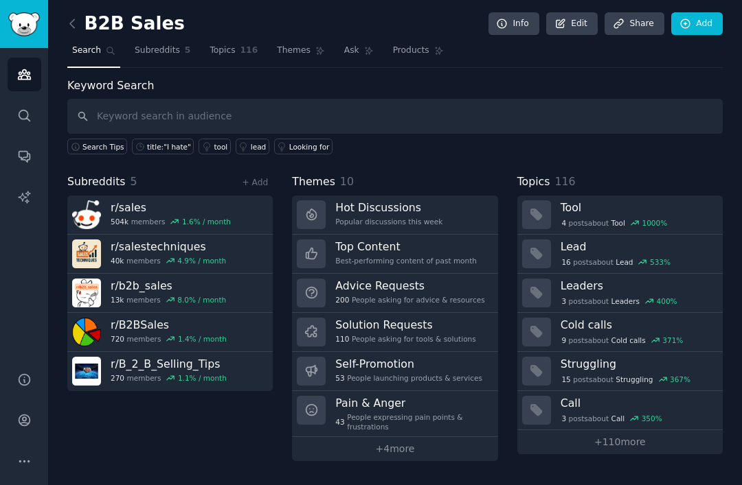
click at [582, 12] on link "Edit" at bounding box center [571, 23] width 51 height 23
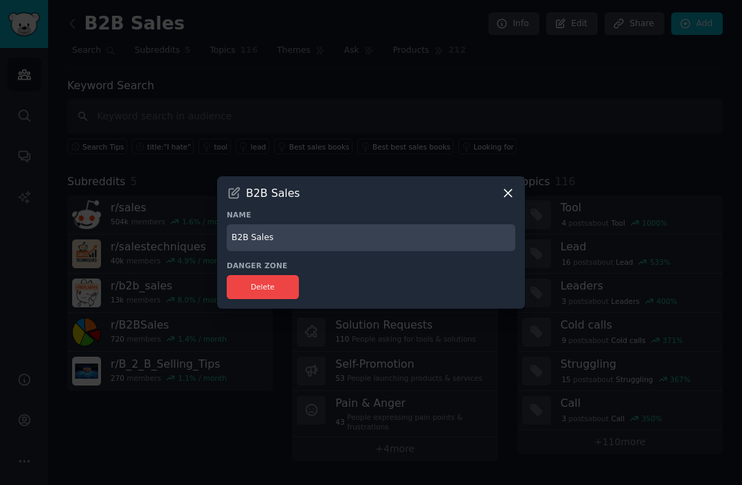
click at [253, 299] on button "Delete" at bounding box center [263, 287] width 72 height 24
click at [244, 299] on button "Delete" at bounding box center [263, 287] width 72 height 24
click at [503, 201] on icon at bounding box center [508, 193] width 14 height 14
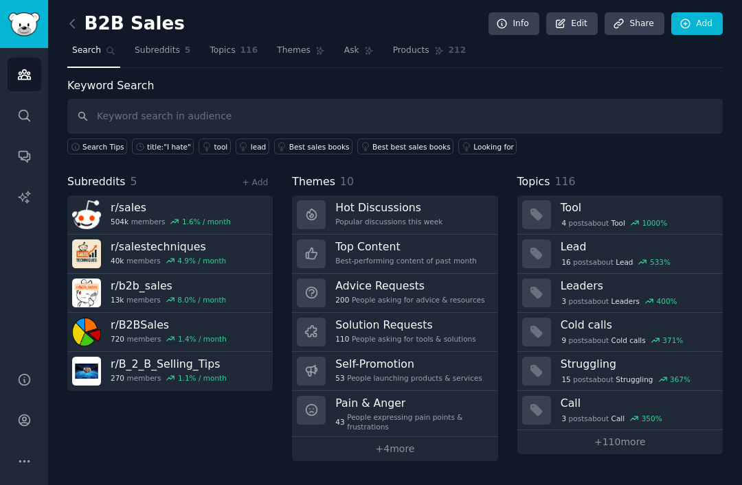
click at [76, 16] on icon at bounding box center [72, 23] width 14 height 14
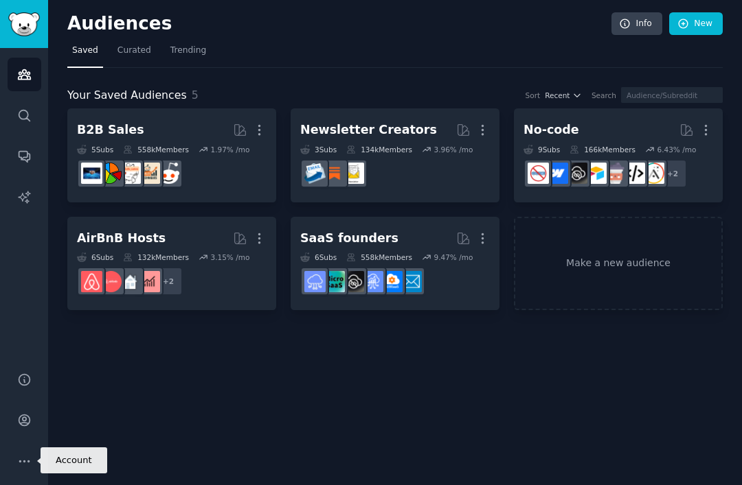
click at [21, 428] on icon "Sidebar" at bounding box center [24, 420] width 14 height 14
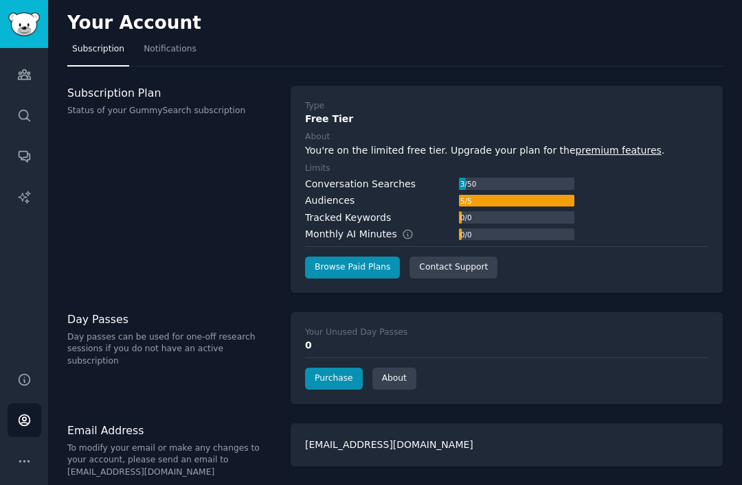
click at [167, 48] on span "Notifications" at bounding box center [170, 49] width 53 height 12
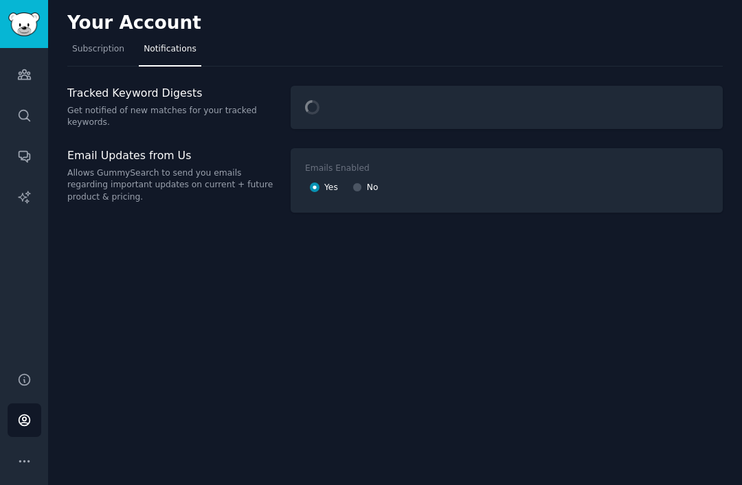
click at [84, 50] on span "Subscription" at bounding box center [98, 49] width 52 height 12
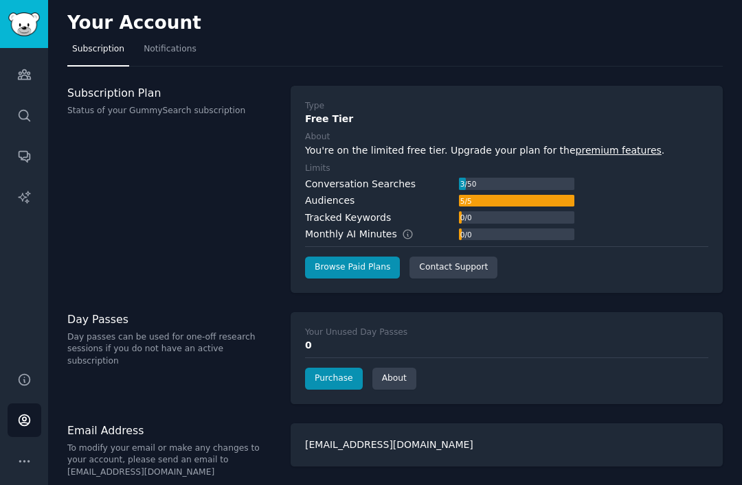
scroll to position [8, 0]
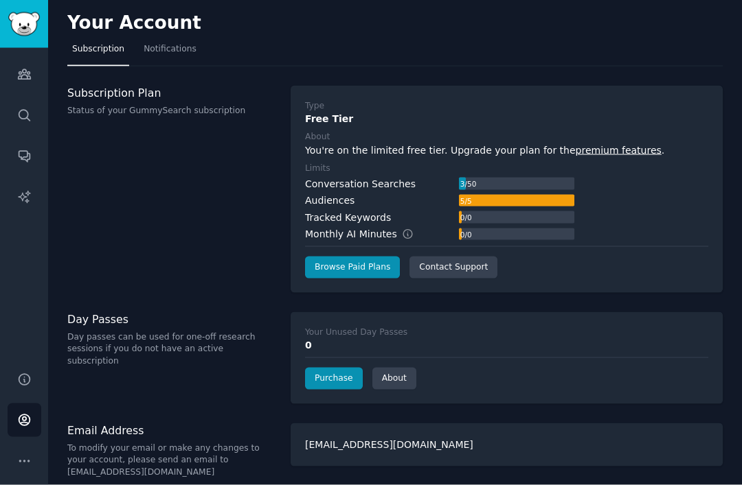
click at [23, 25] on img "Sidebar" at bounding box center [24, 24] width 32 height 24
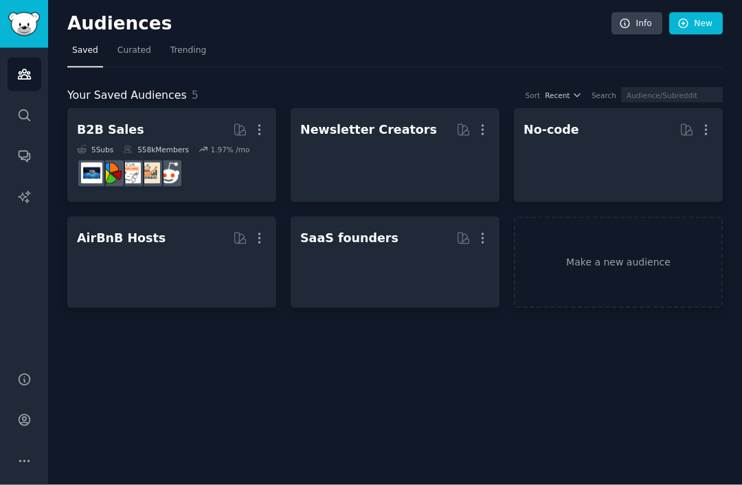
scroll to position [9, 0]
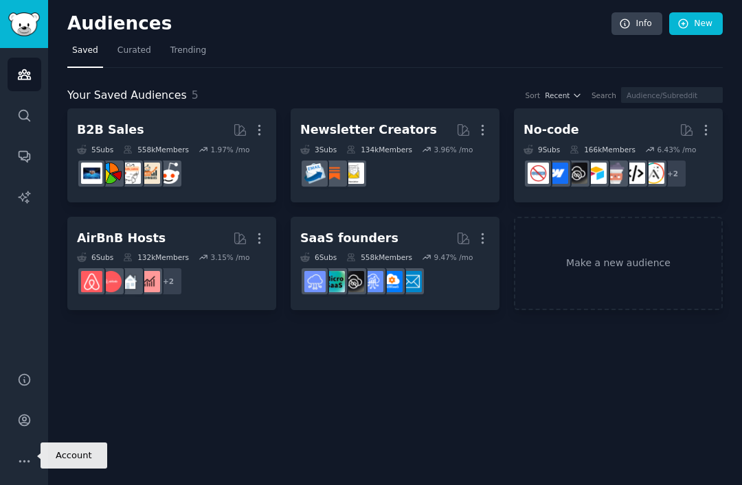
click at [13, 437] on link "Account" at bounding box center [25, 421] width 34 height 34
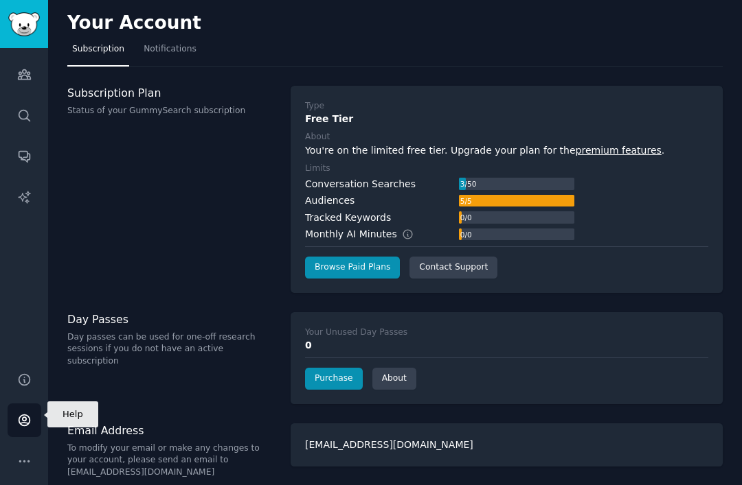
click at [23, 385] on icon "Sidebar" at bounding box center [24, 379] width 11 height 11
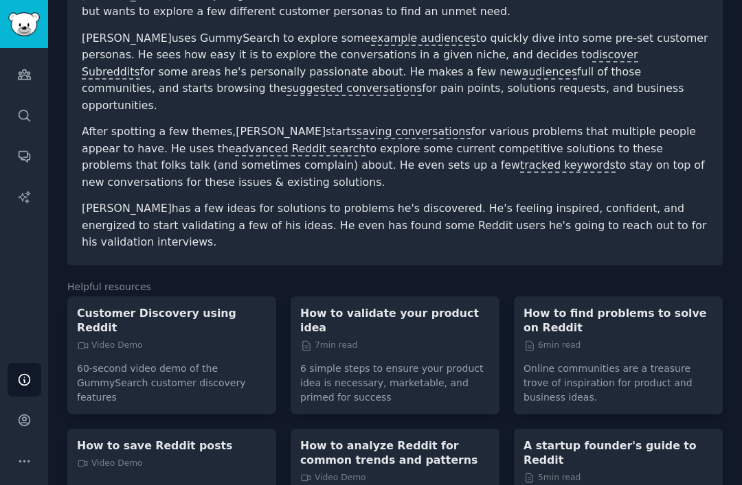
scroll to position [225, 0]
click at [13, 437] on link "Account" at bounding box center [25, 421] width 34 height 34
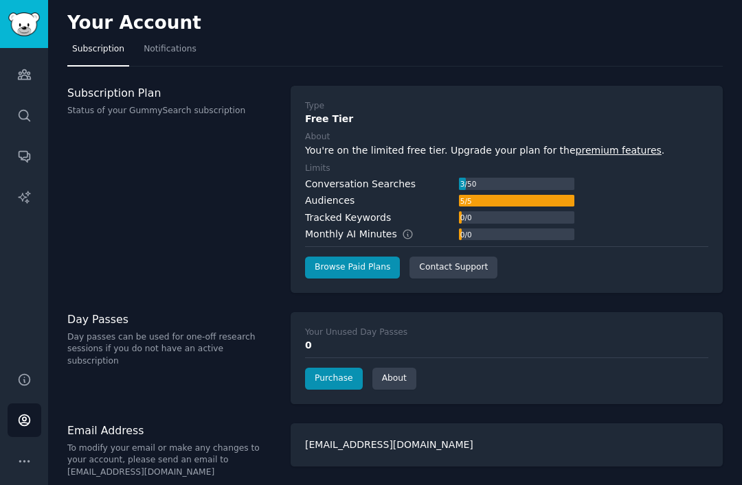
scroll to position [44, 0]
click at [321, 424] on div "[EMAIL_ADDRESS][DOMAIN_NAME]" at bounding box center [506, 445] width 432 height 43
click at [124, 263] on div "Your Account Subscription Notifications Subscription Plan Status of your GummyS…" at bounding box center [395, 249] width 694 height 498
click at [152, 43] on span "Notifications" at bounding box center [170, 49] width 53 height 12
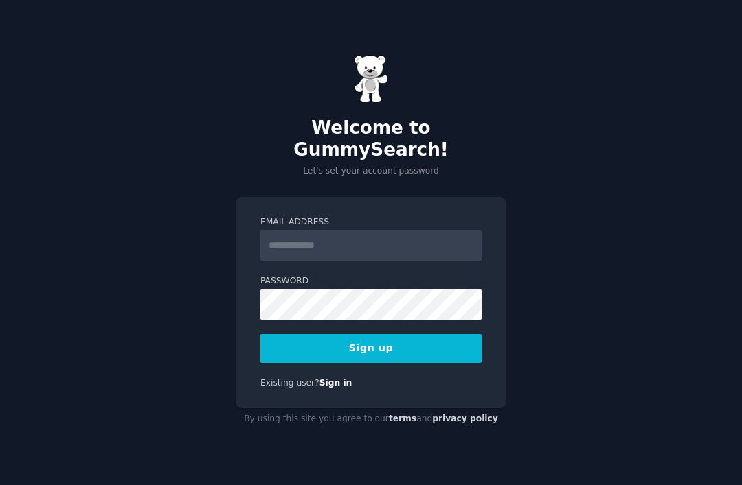
click at [277, 255] on input "Email Address" at bounding box center [370, 246] width 221 height 30
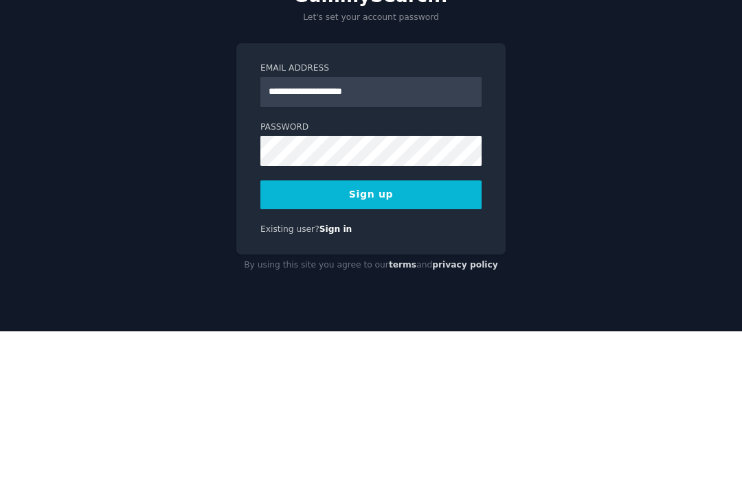
type input "**********"
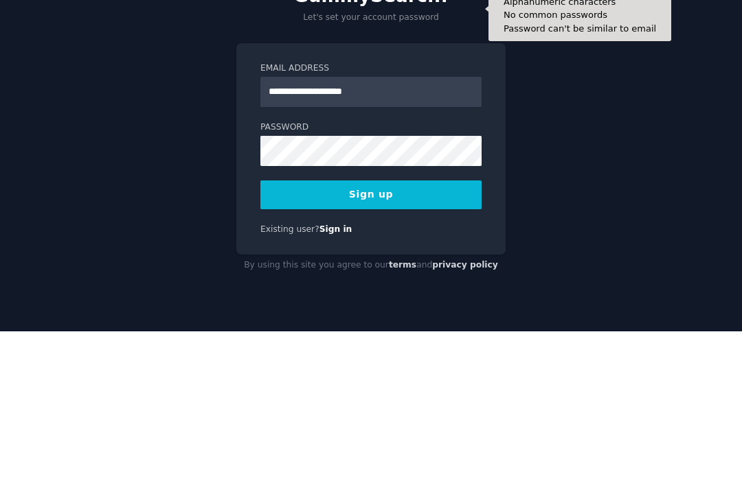
click at [459, 334] on button "Sign up" at bounding box center [370, 348] width 221 height 29
